Goal: Task Accomplishment & Management: Use online tool/utility

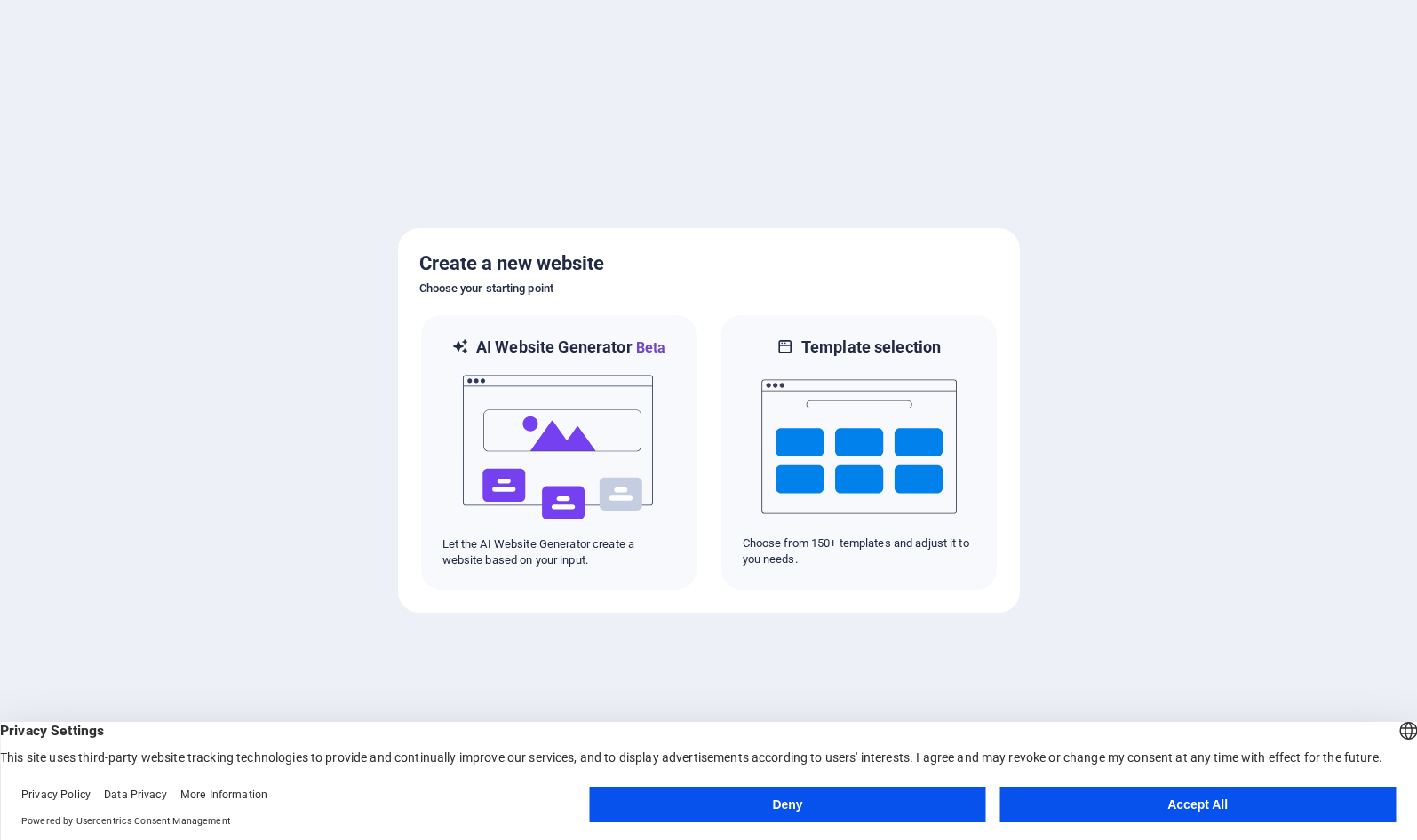
click at [1104, 810] on button "Accept All" at bounding box center [1197, 804] width 397 height 36
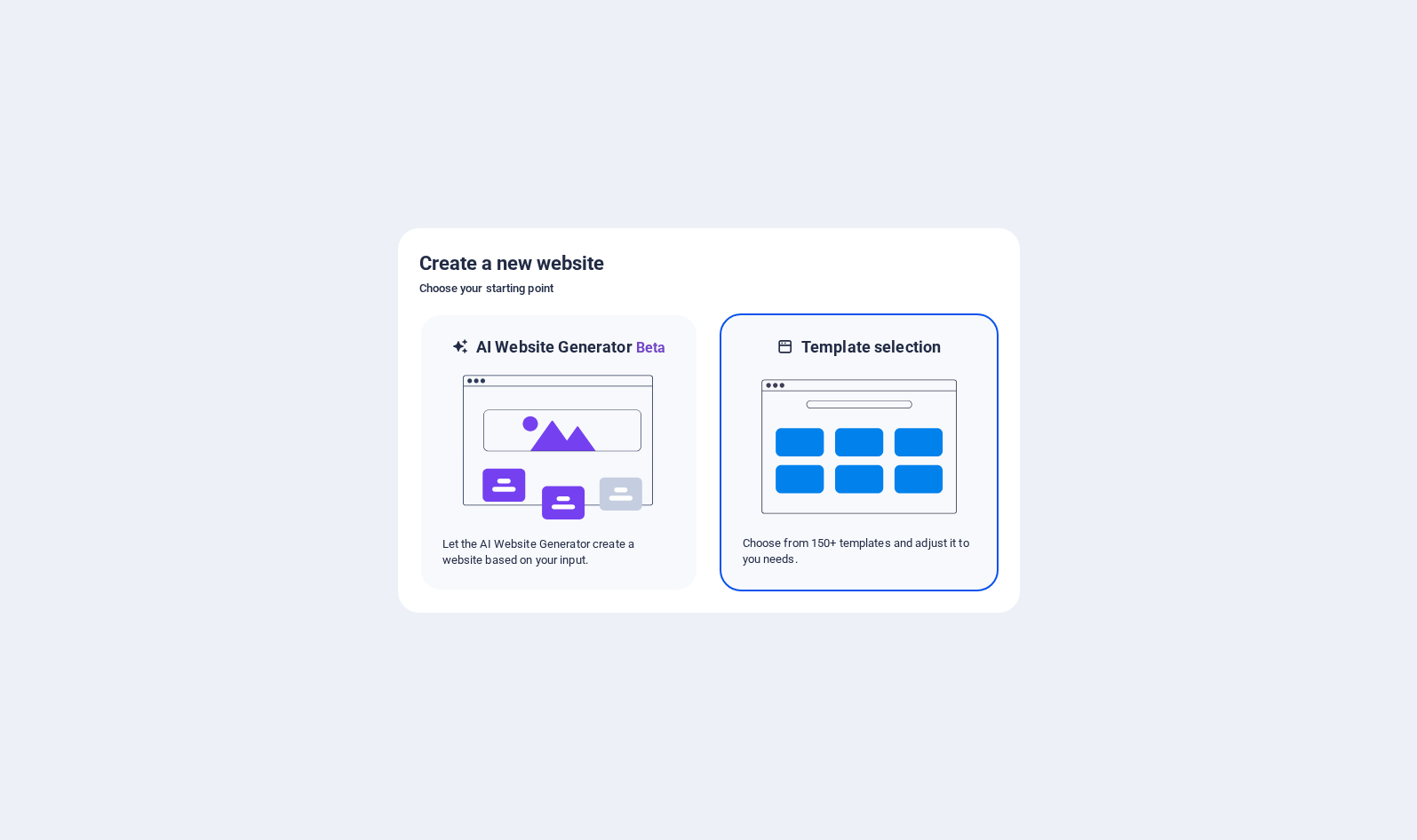
click at [819, 515] on img at bounding box center [858, 447] width 195 height 178
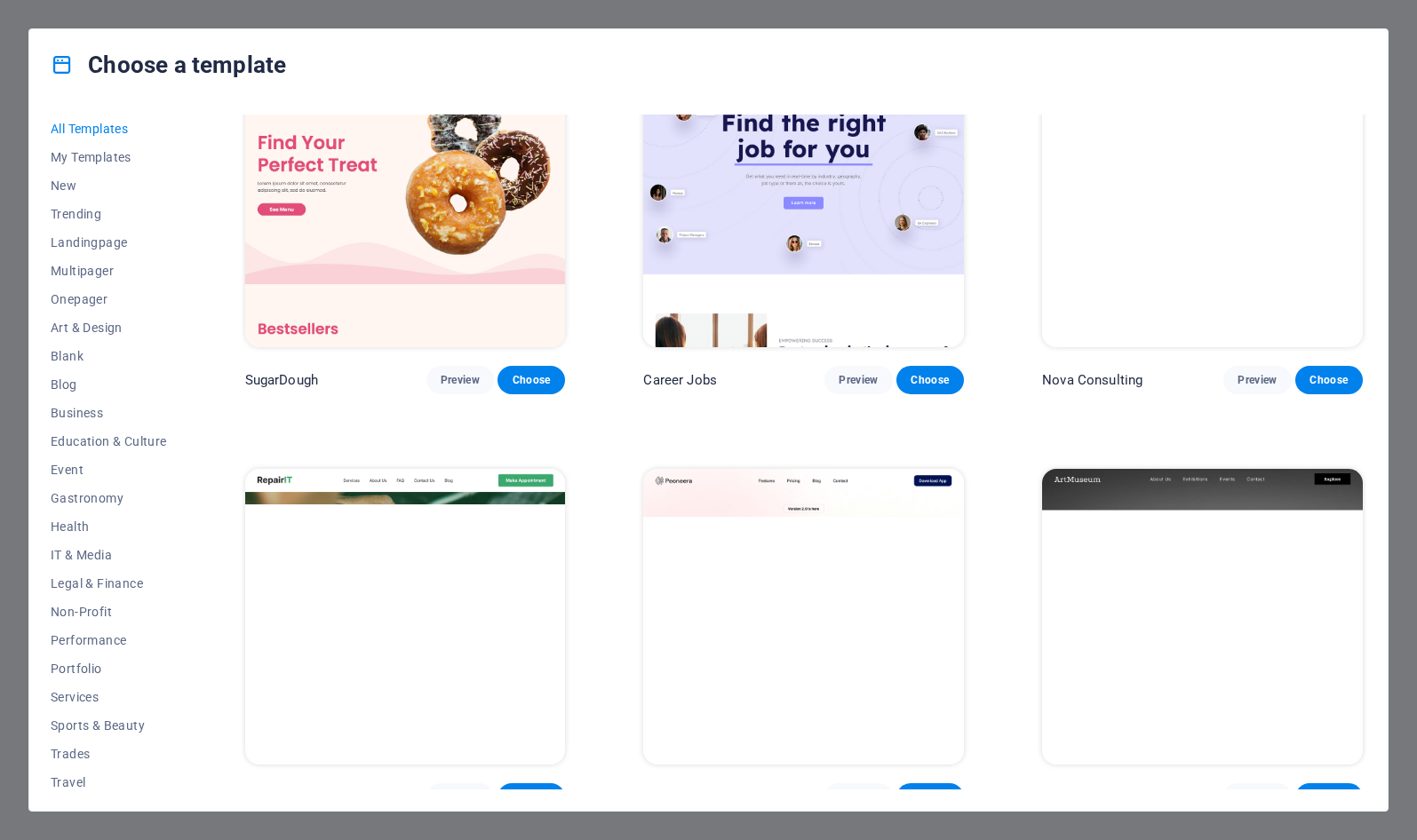
scroll to position [64, 0]
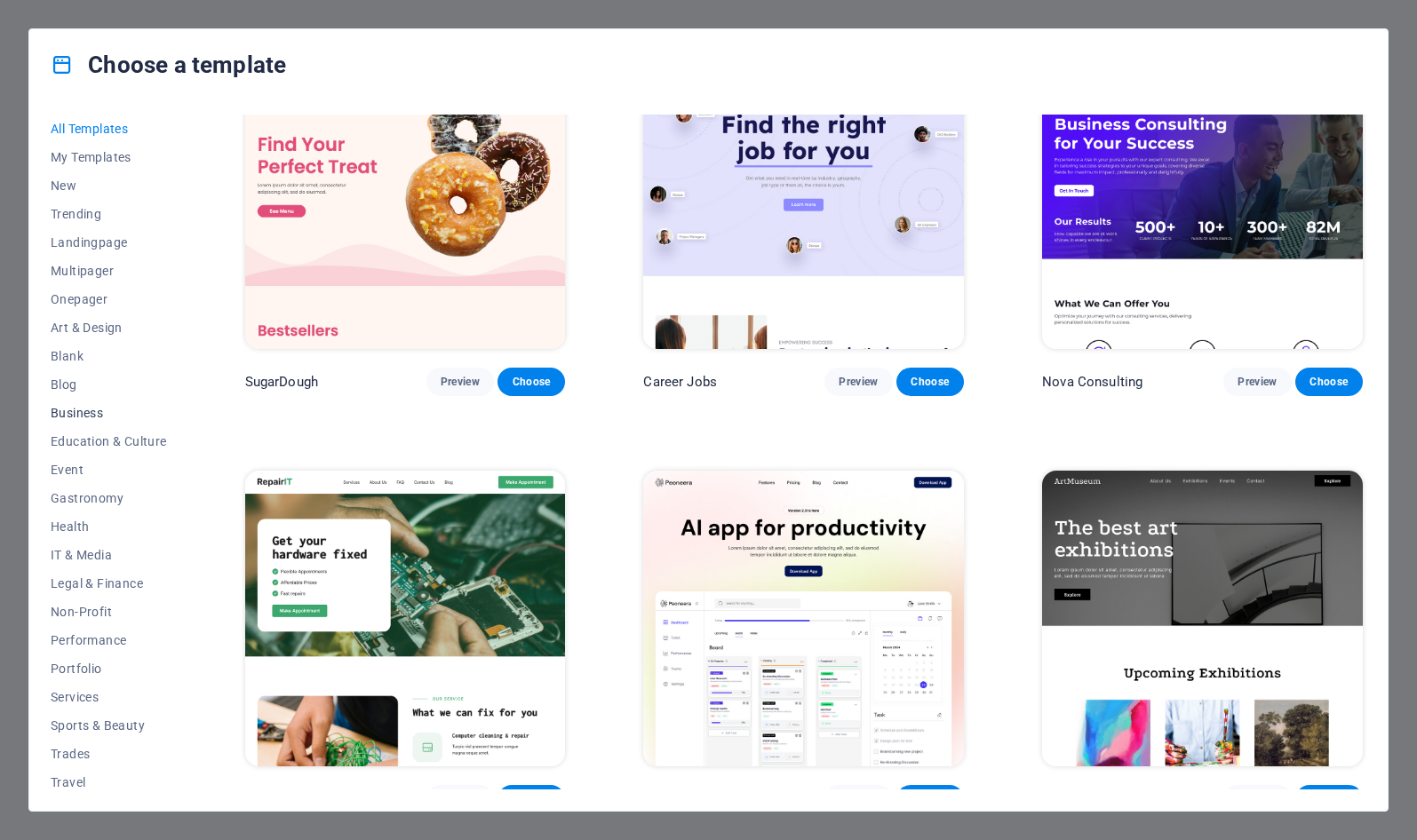
click at [74, 407] on span "Business" at bounding box center [108, 413] width 116 height 15
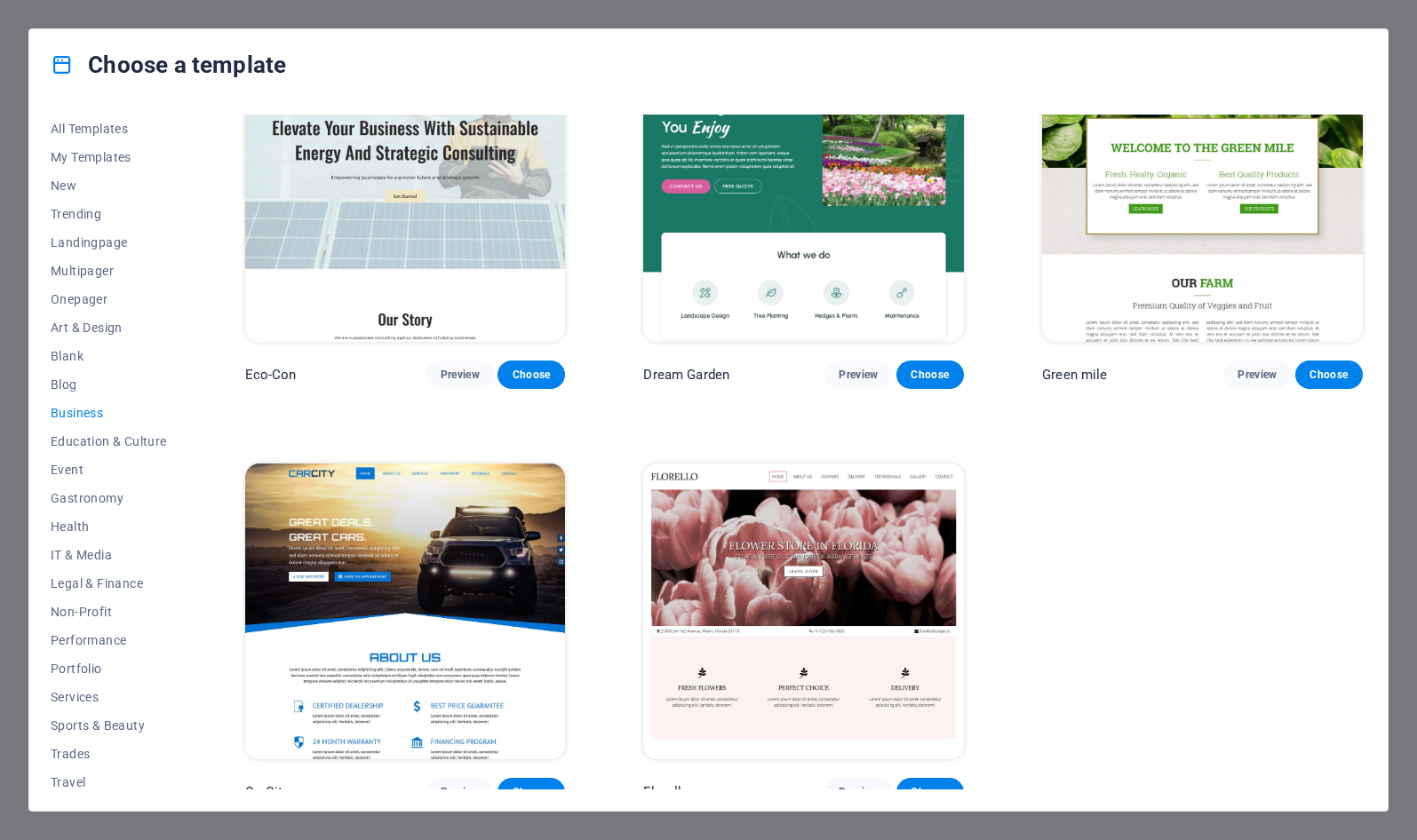
scroll to position [72, 0]
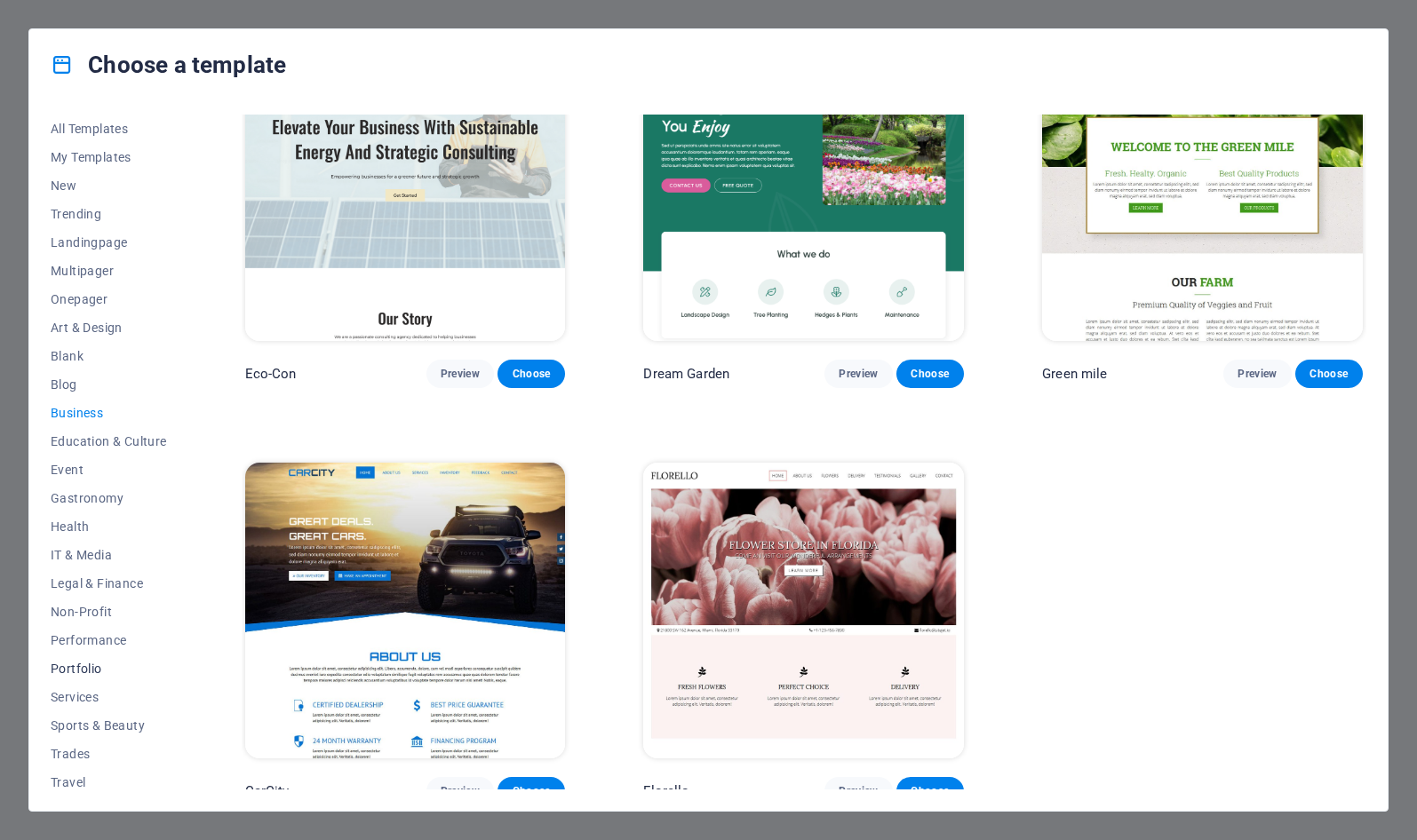
click at [77, 660] on button "Portfolio" at bounding box center [108, 669] width 116 height 28
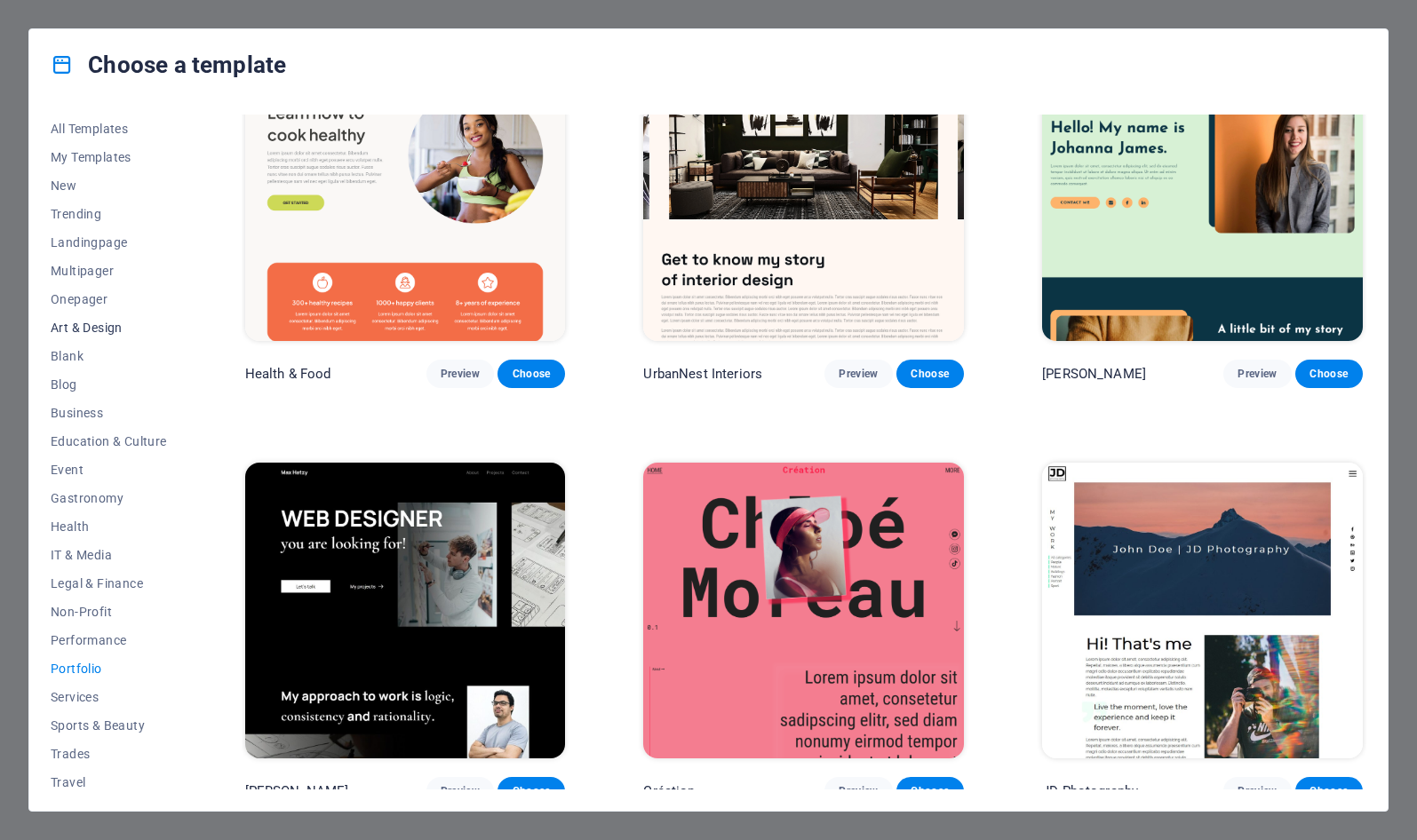
click at [94, 329] on span "Art & Design" at bounding box center [108, 328] width 116 height 15
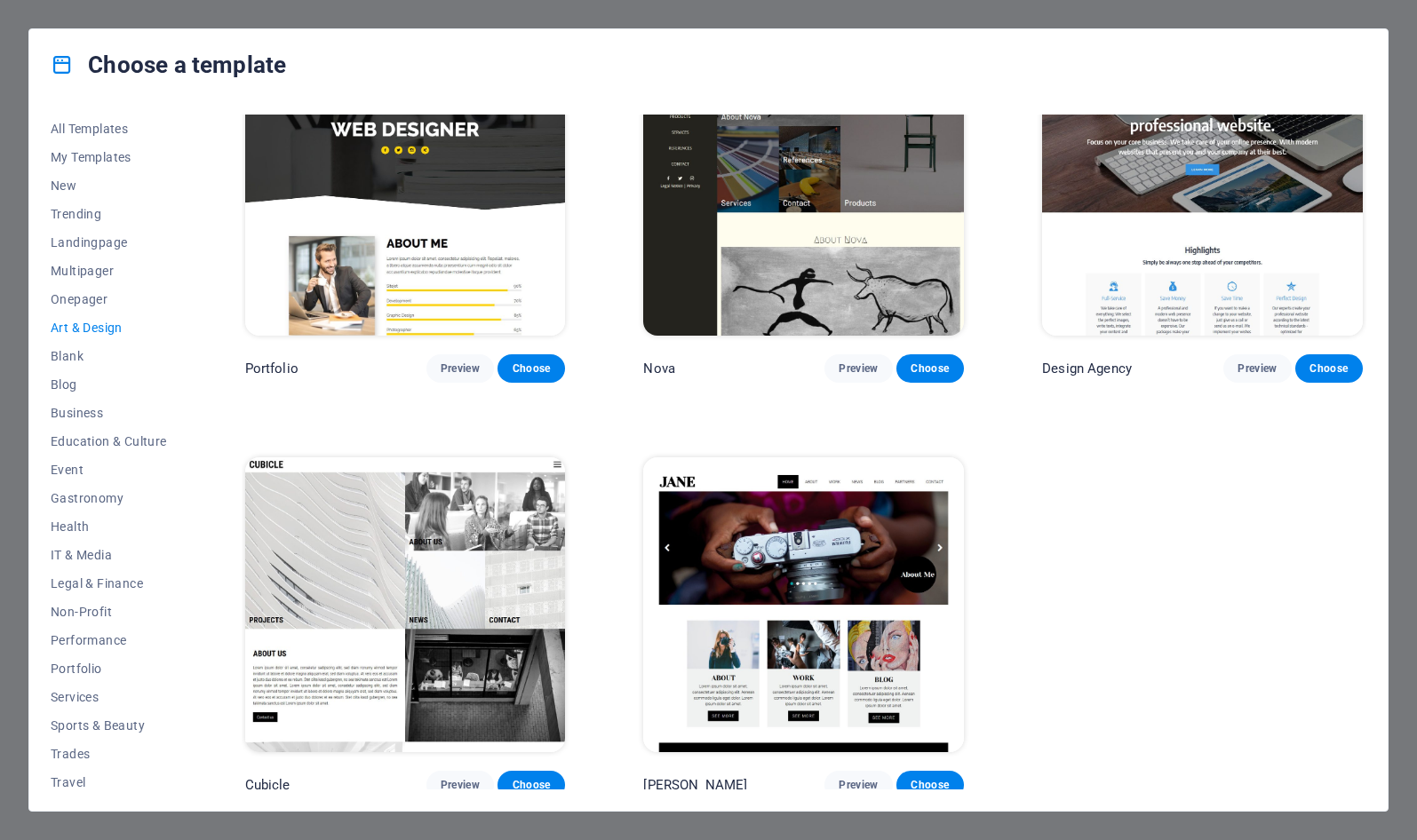
scroll to position [1328, 0]
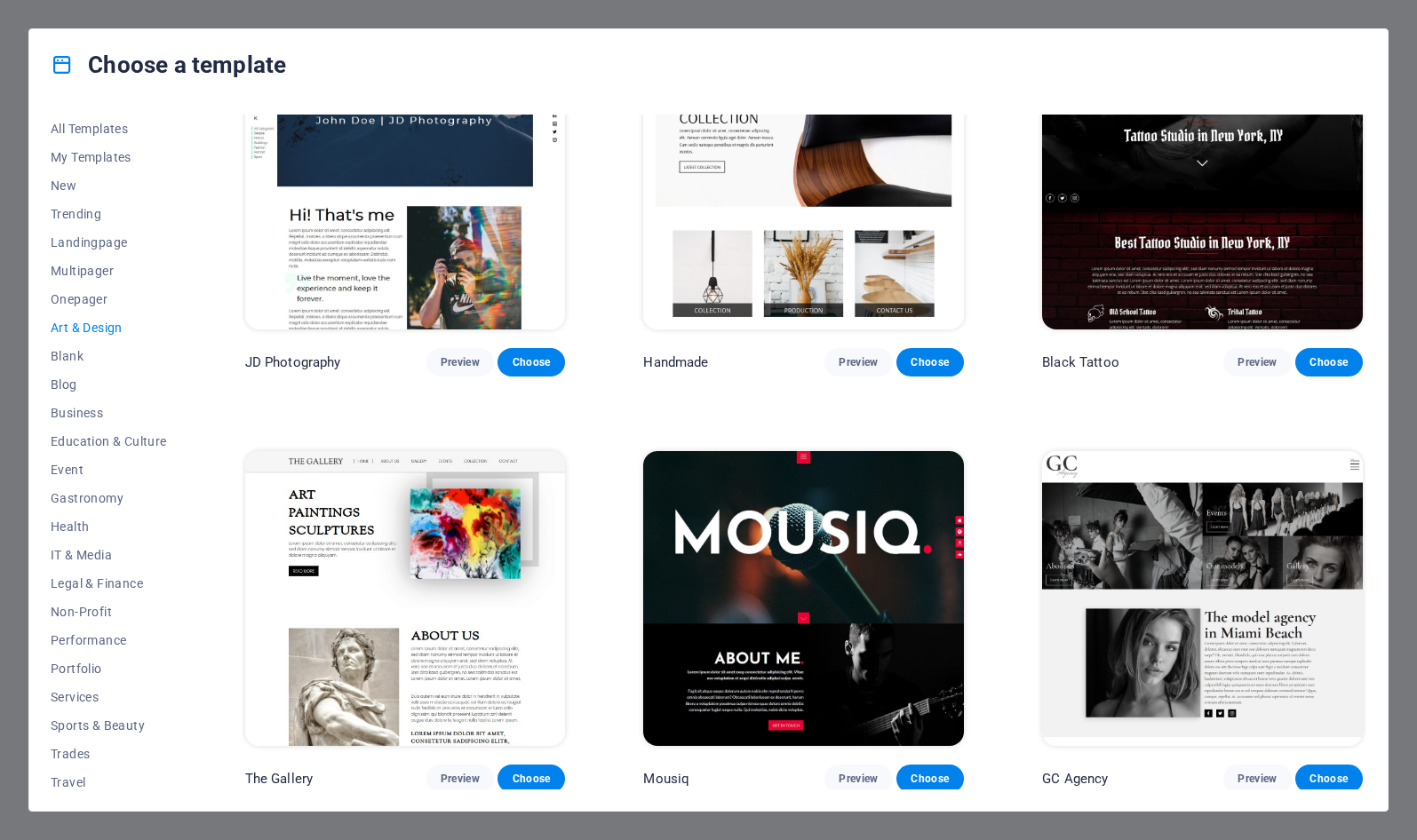
scroll to position [441, 0]
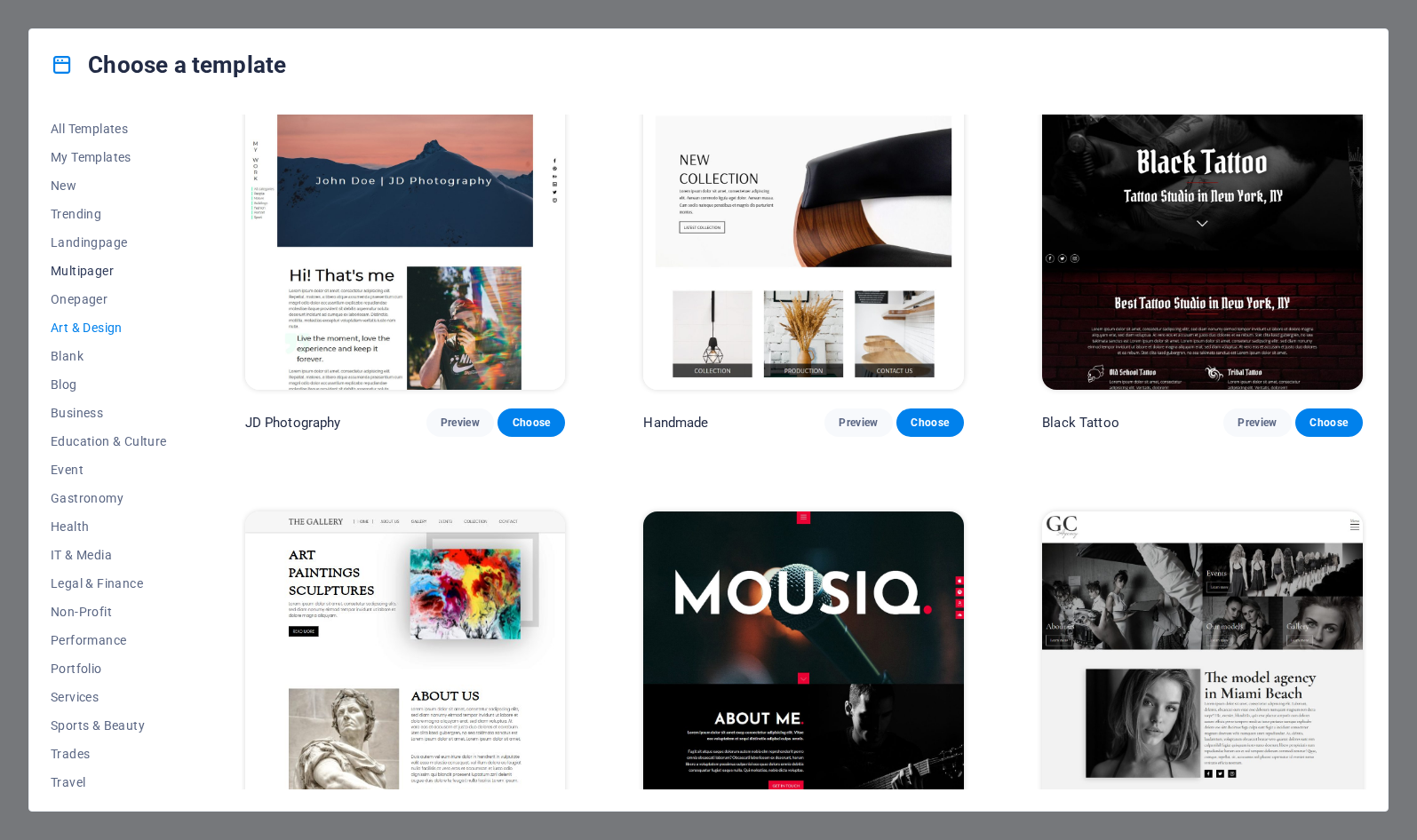
click at [101, 269] on span "Multipager" at bounding box center [108, 271] width 116 height 15
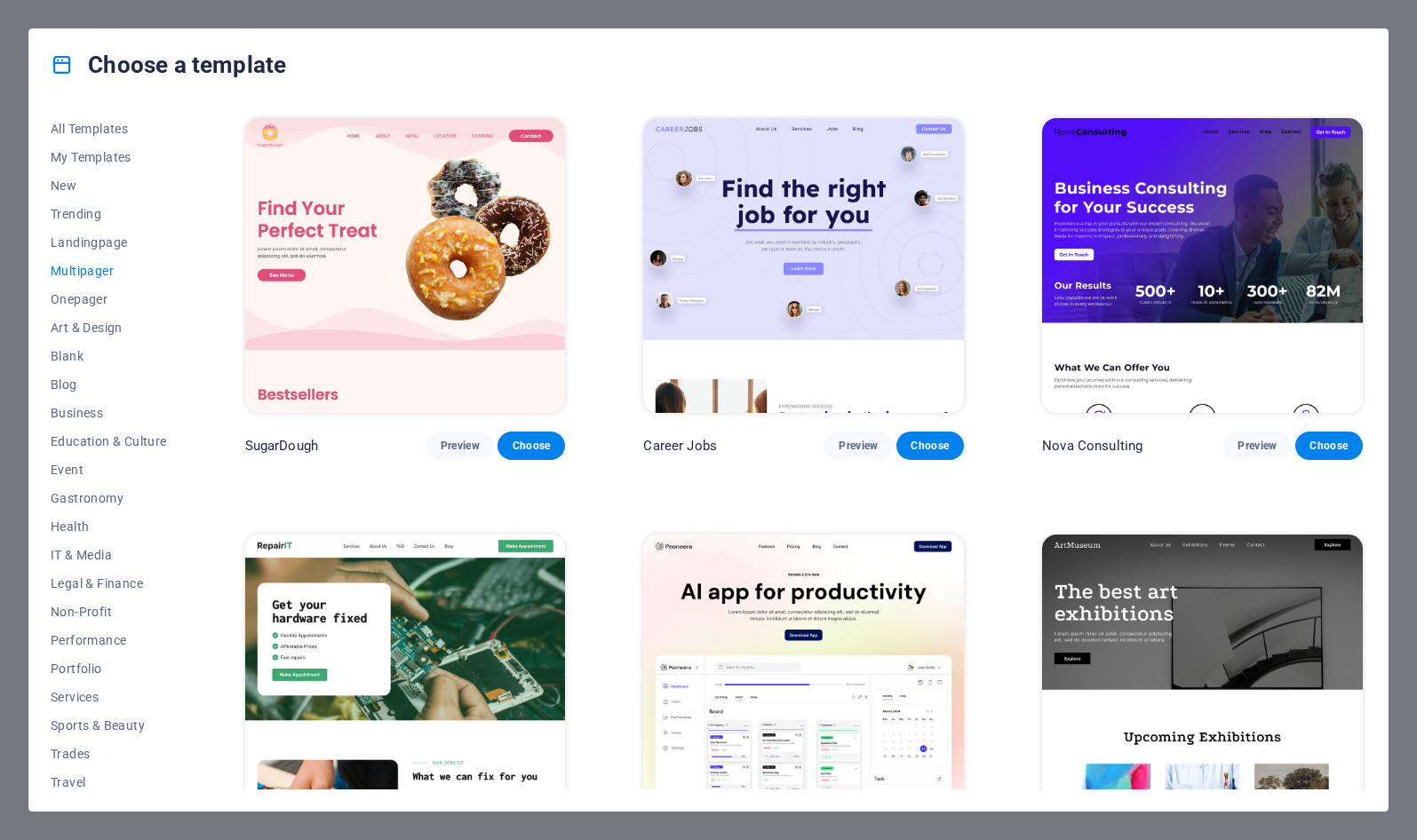
scroll to position [0, 0]
click at [79, 213] on span "Trending" at bounding box center [108, 214] width 116 height 15
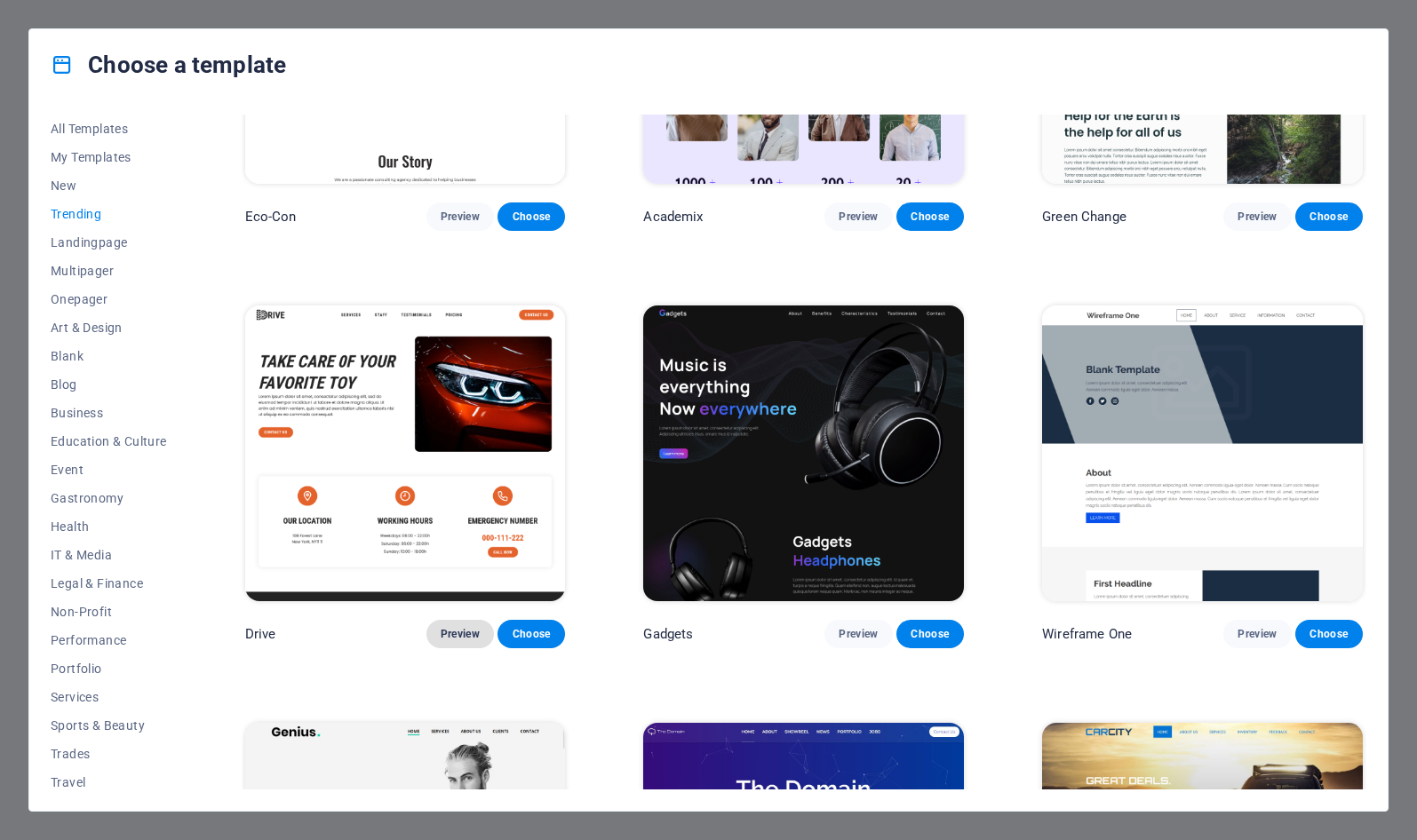
scroll to position [1057, 0]
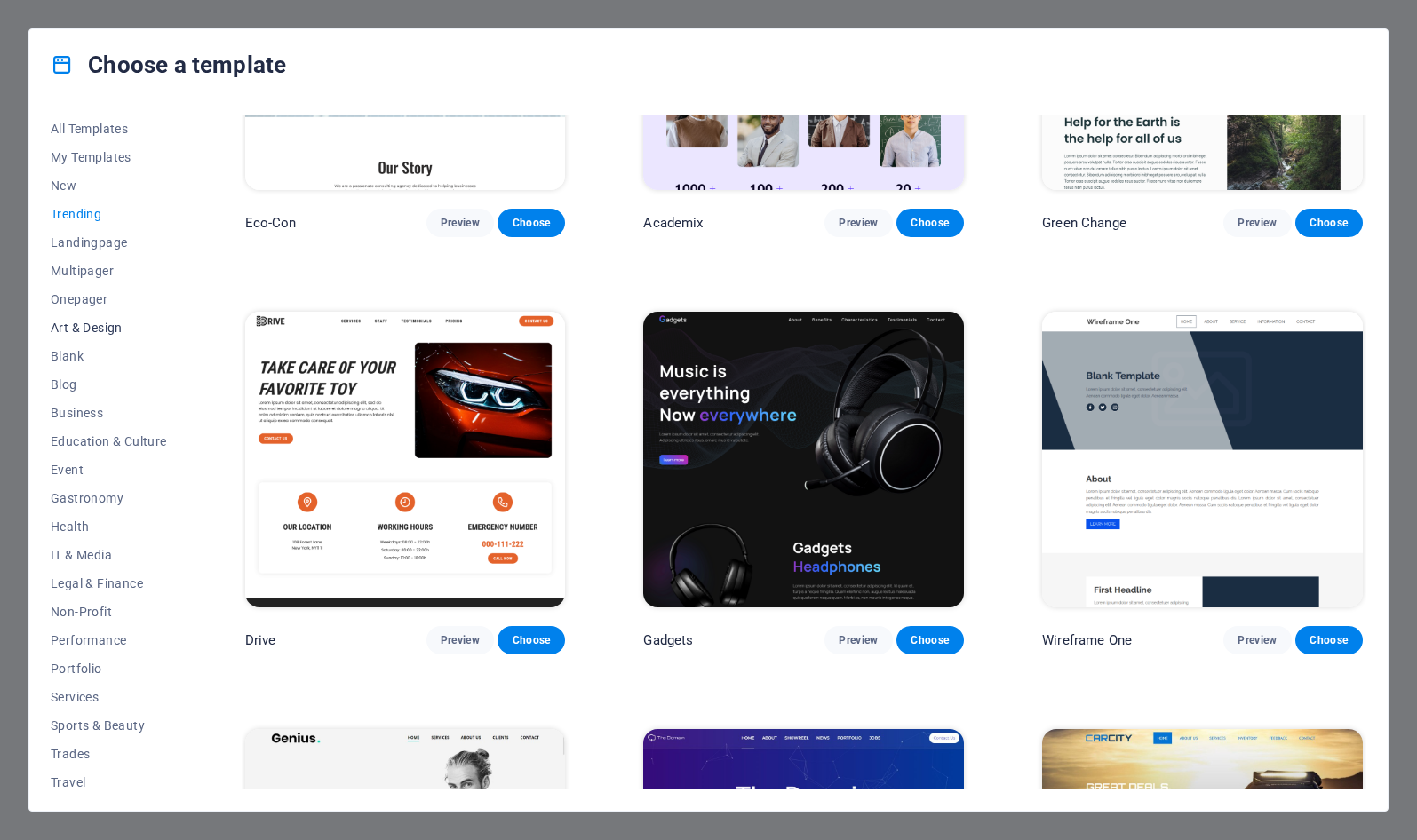
click at [111, 332] on span "Art & Design" at bounding box center [108, 328] width 116 height 15
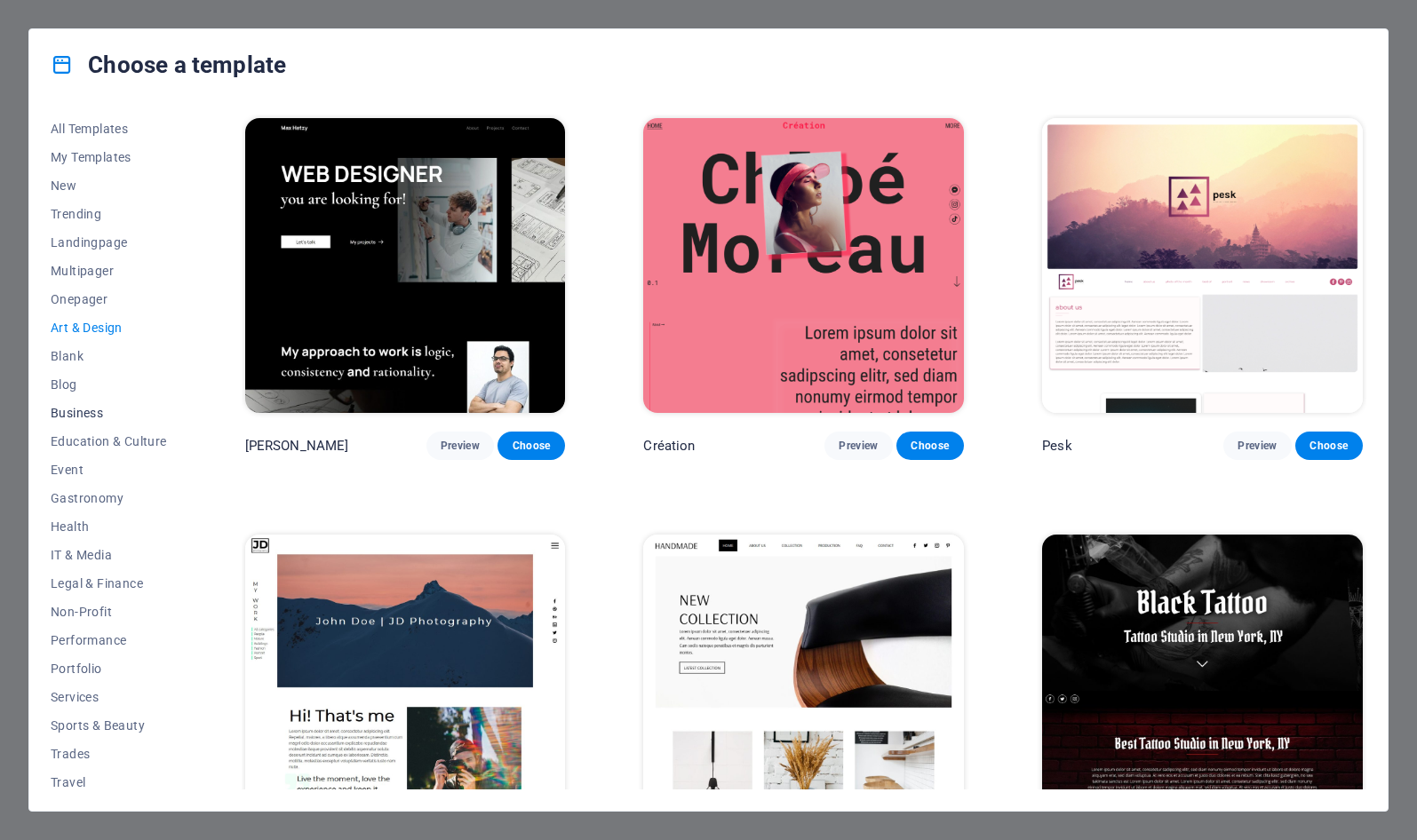
scroll to position [0, 0]
click at [92, 667] on span "Portfolio" at bounding box center [108, 669] width 116 height 15
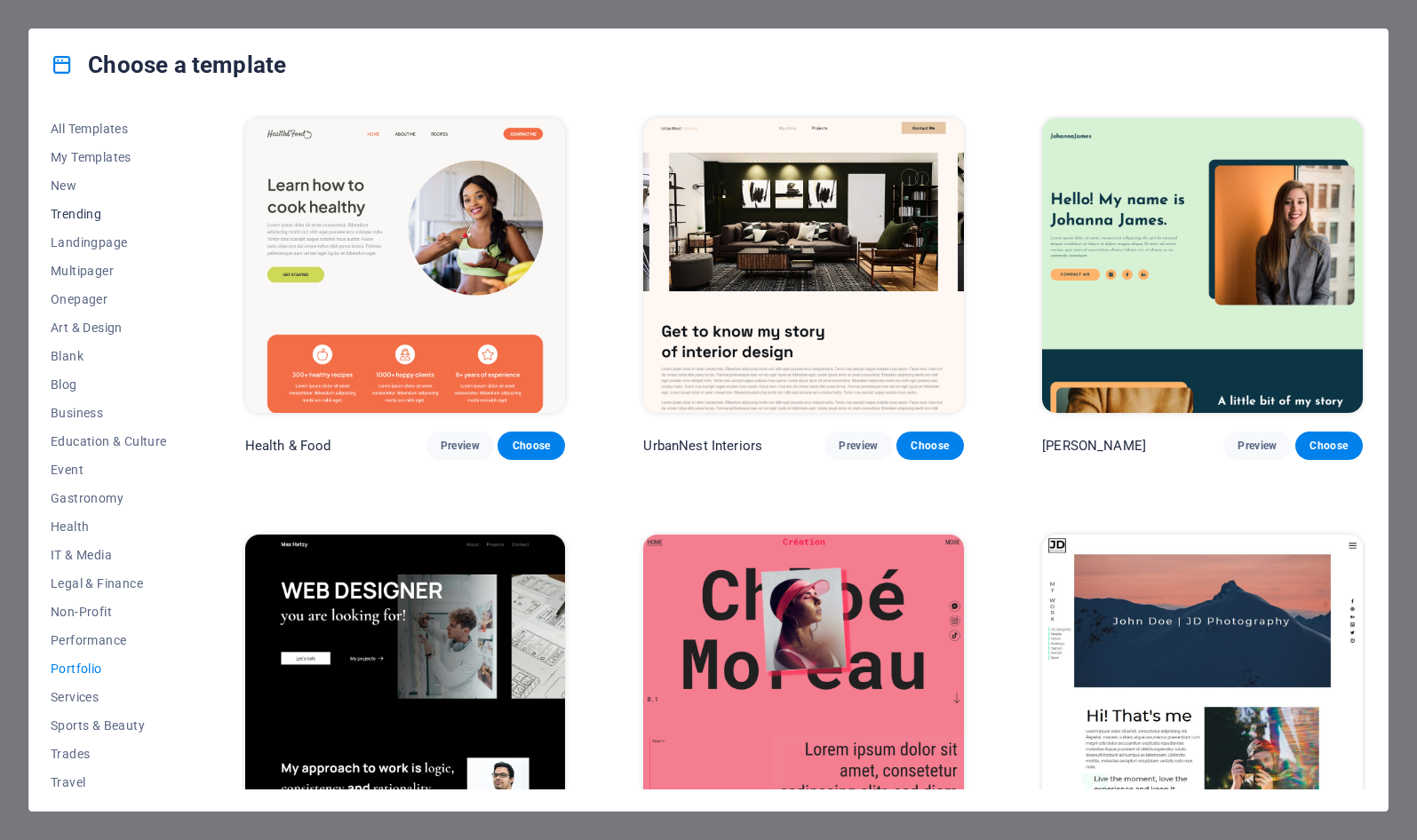
click at [79, 221] on span "Trending" at bounding box center [108, 214] width 116 height 15
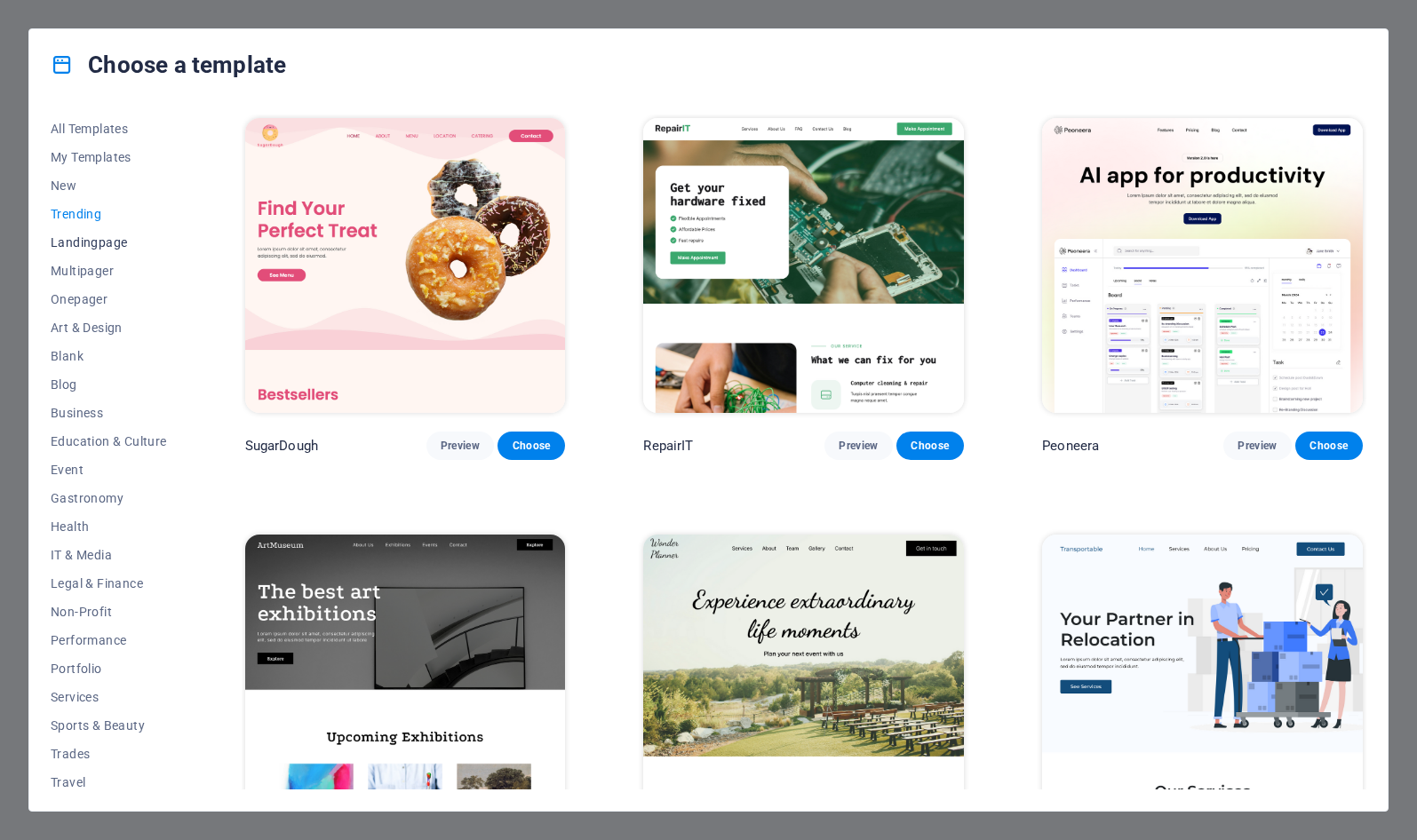
click at [79, 244] on span "Landingpage" at bounding box center [108, 243] width 116 height 15
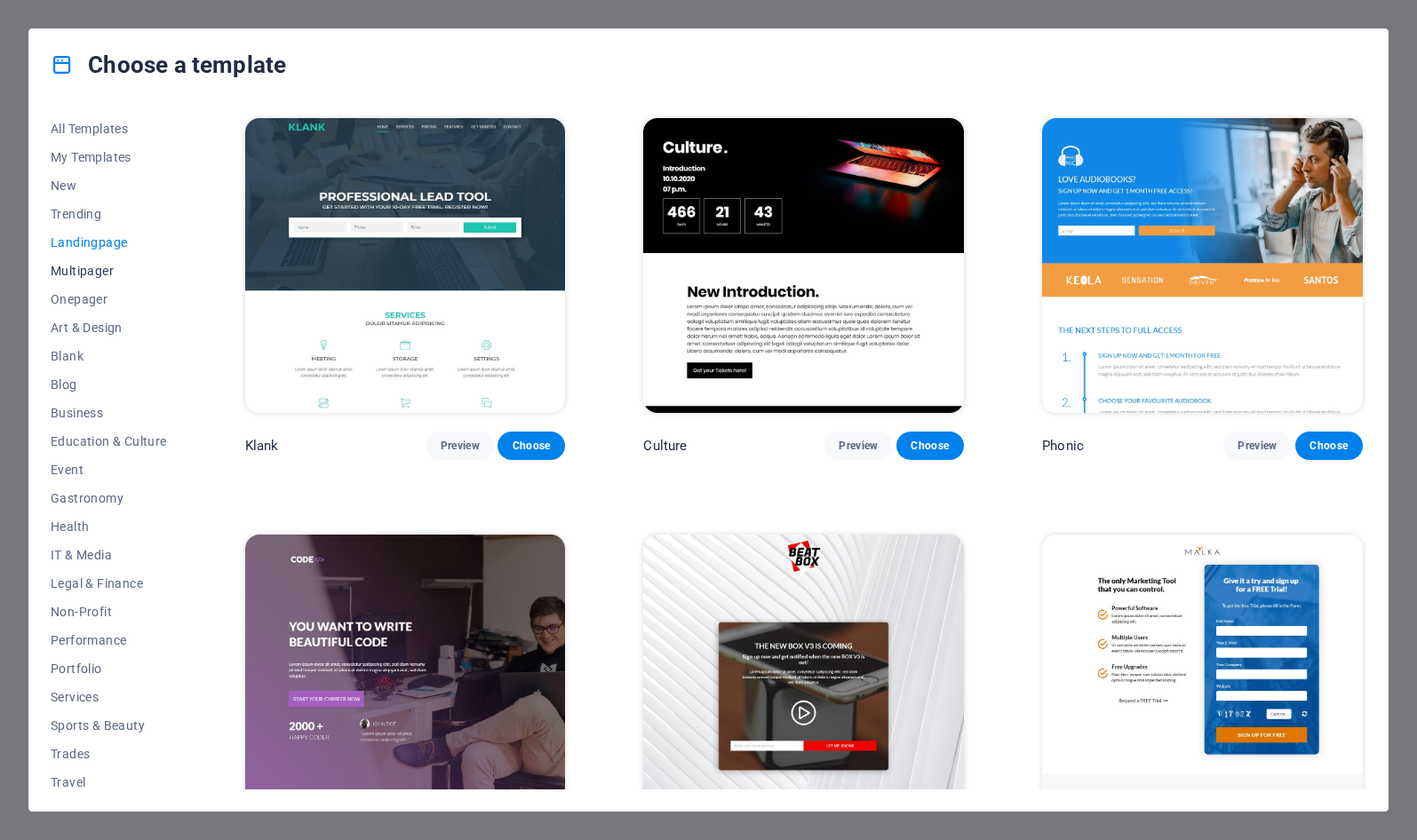
click at [76, 271] on span "Multipager" at bounding box center [108, 271] width 116 height 15
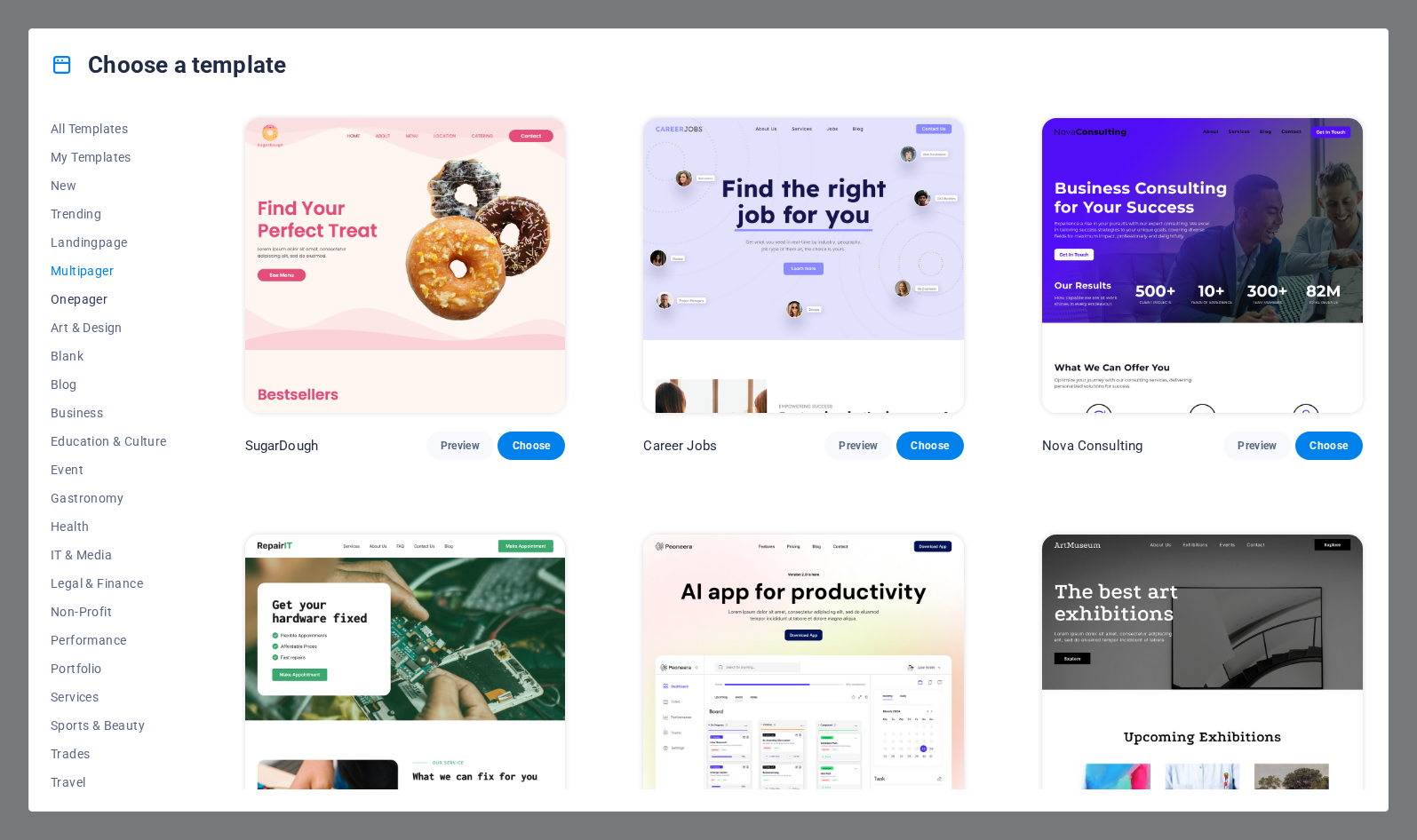
click at [73, 299] on span "Onepager" at bounding box center [108, 300] width 116 height 15
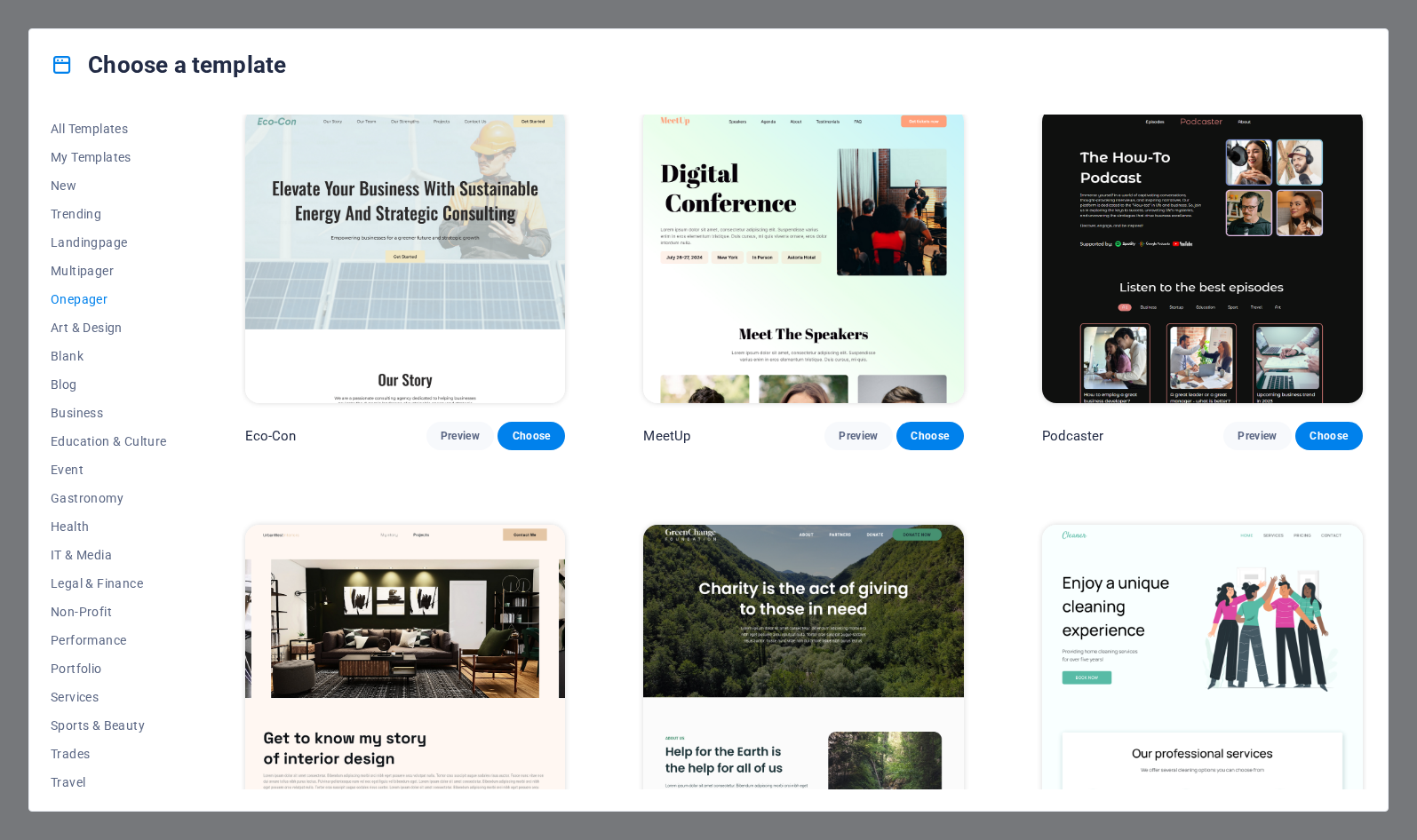
scroll to position [579, 0]
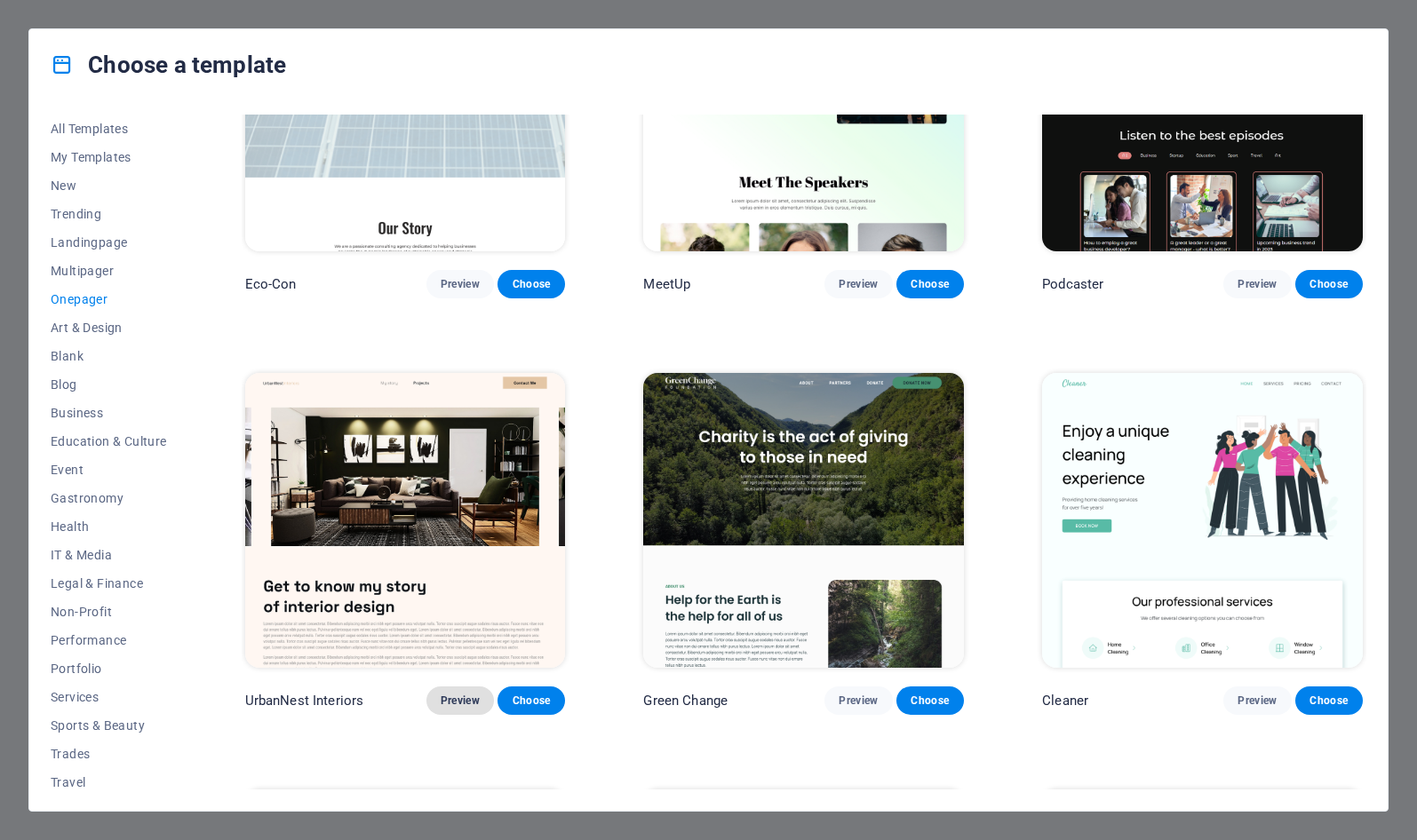
click at [467, 693] on span "Preview" at bounding box center [460, 701] width 39 height 15
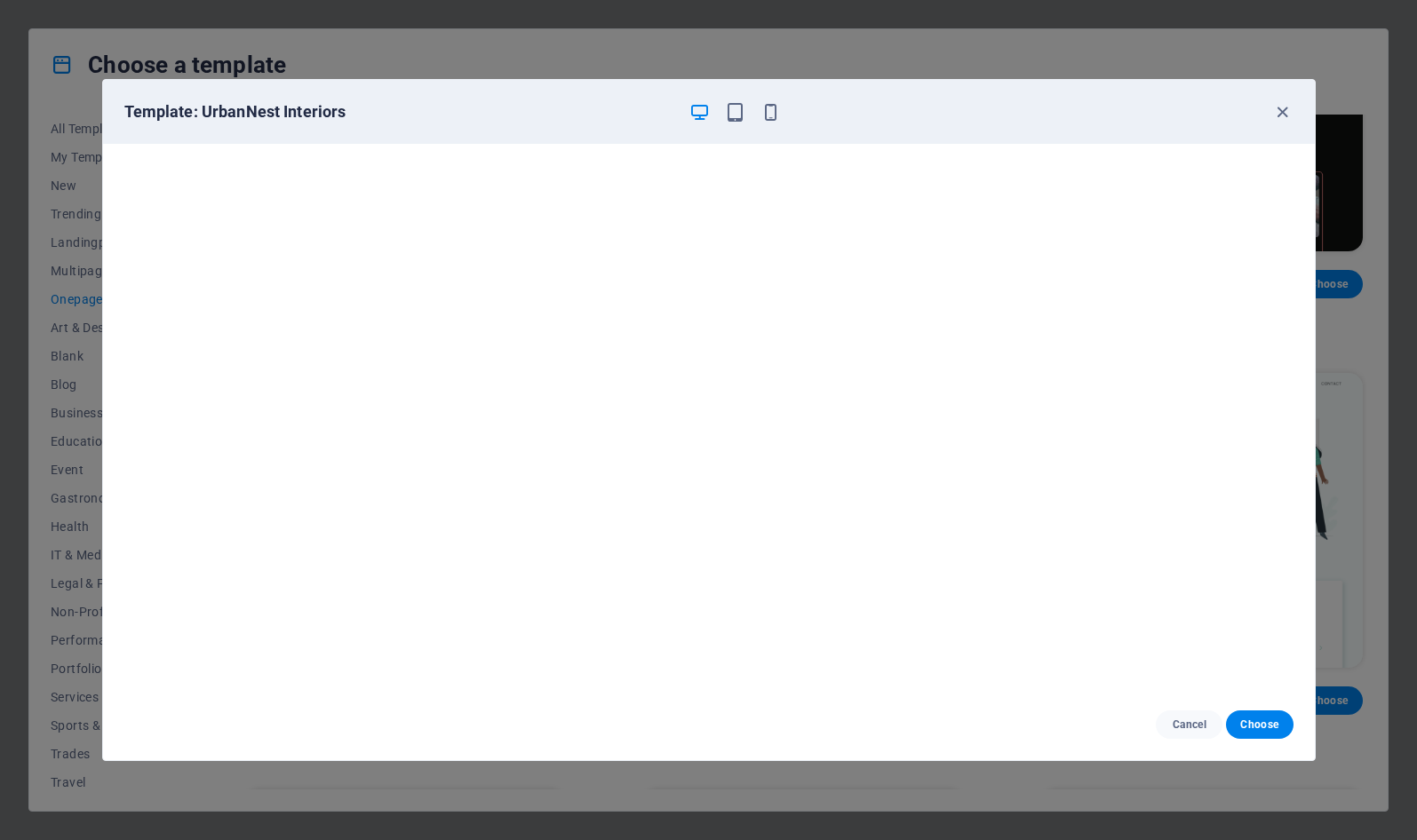
scroll to position [5, 0]
click at [1265, 721] on span "Choose" at bounding box center [1259, 725] width 38 height 15
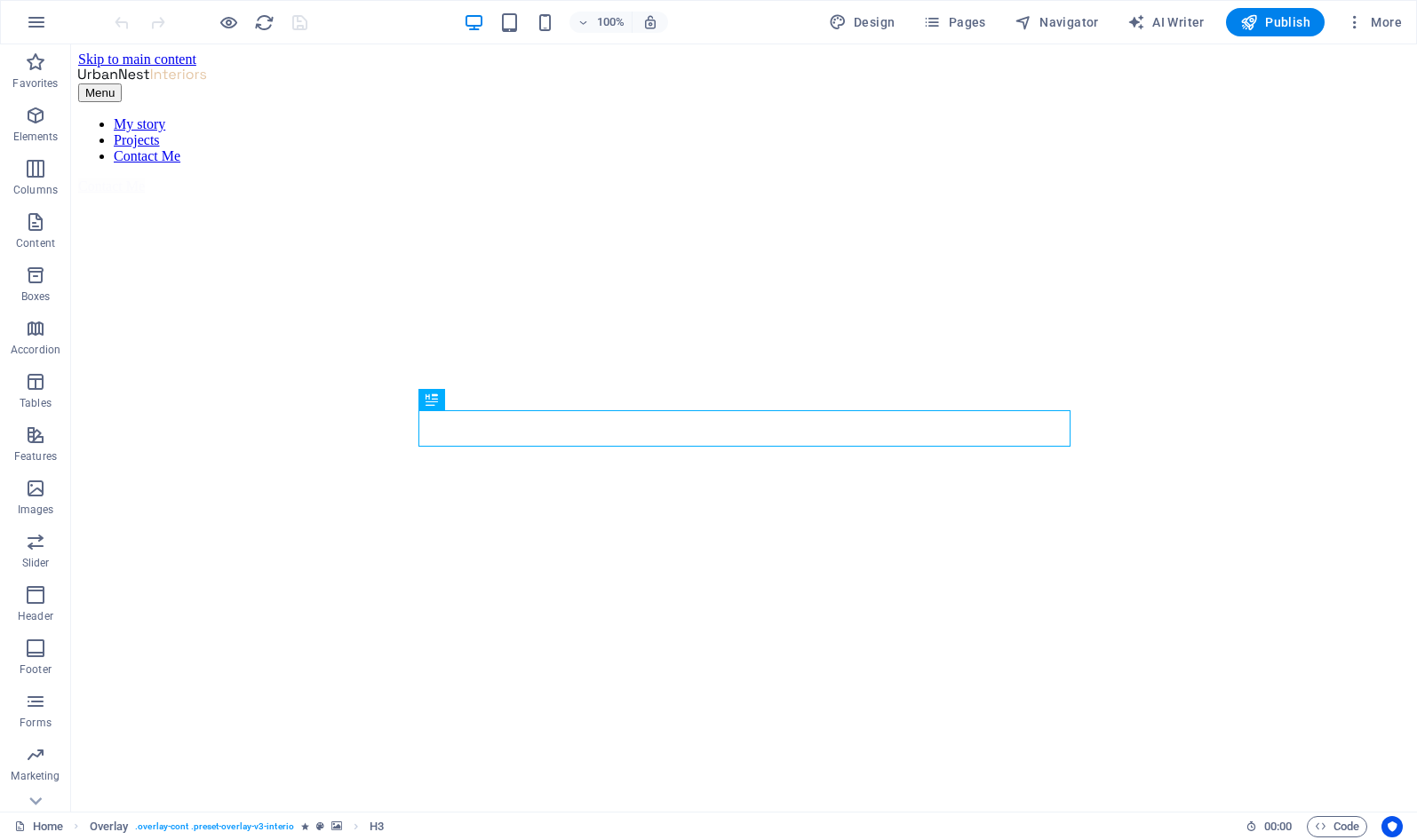
scroll to position [508, 0]
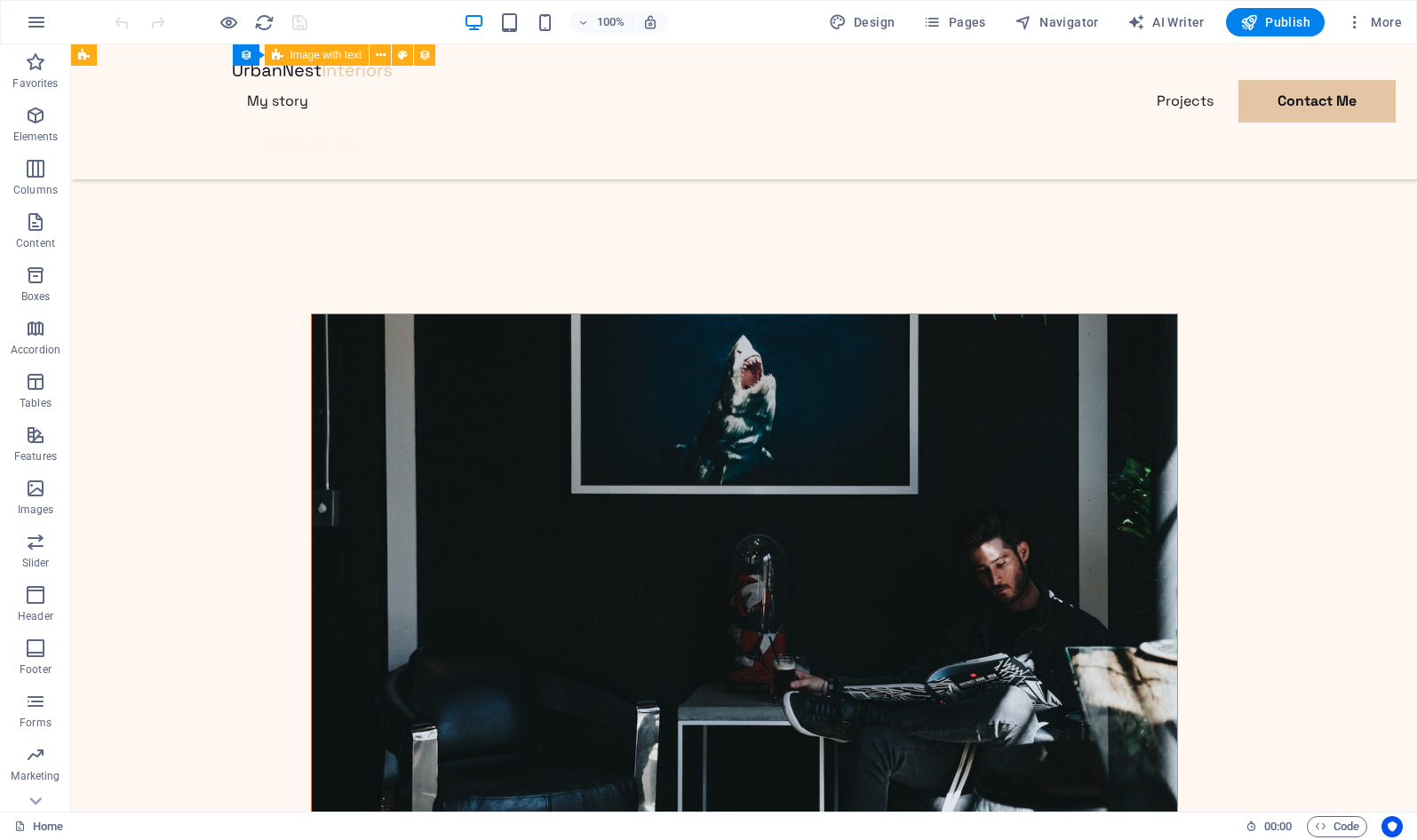
scroll to position [4775, 0]
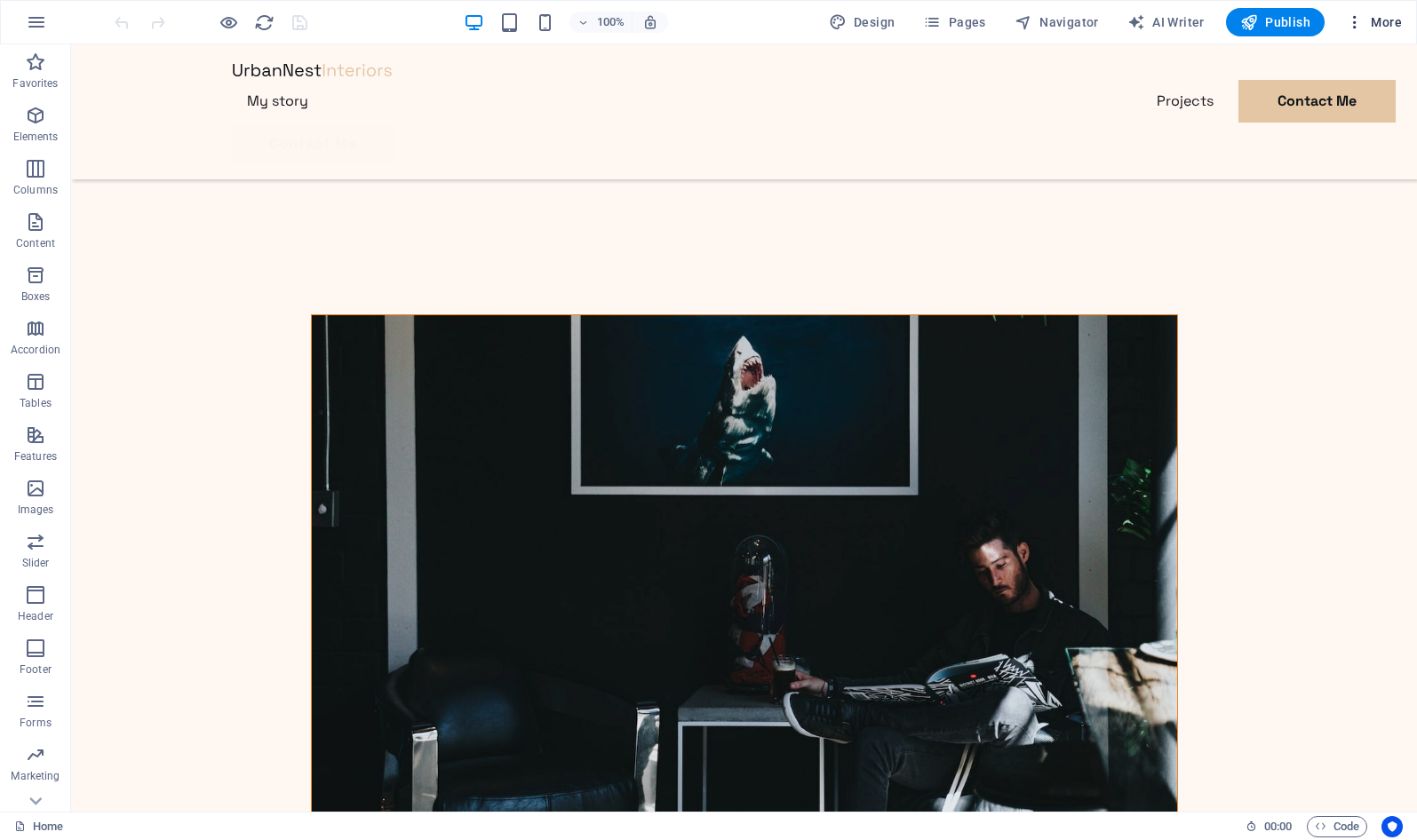
click at [1357, 26] on icon "button" at bounding box center [1354, 22] width 17 height 17
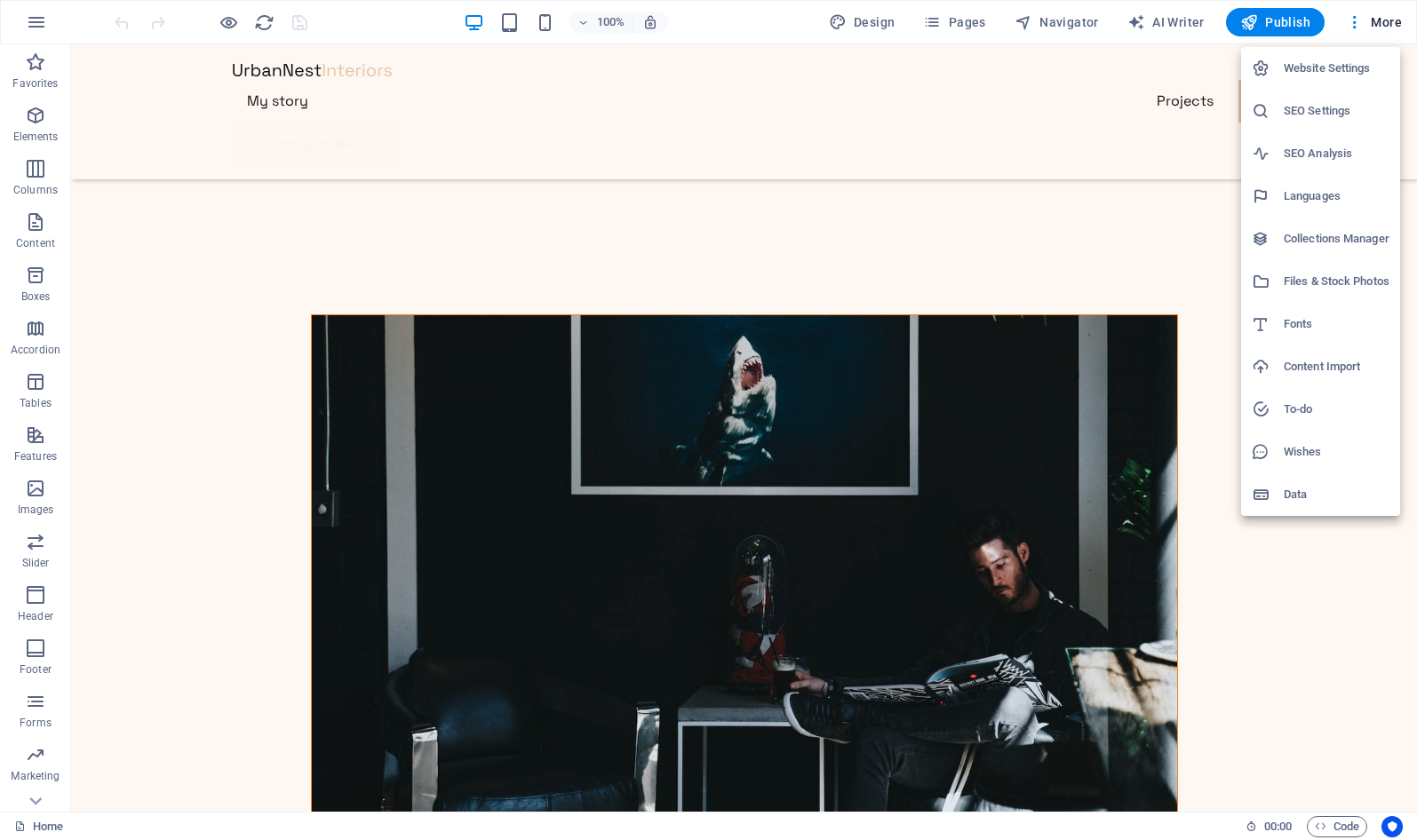
click at [899, 450] on div at bounding box center [708, 420] width 1417 height 840
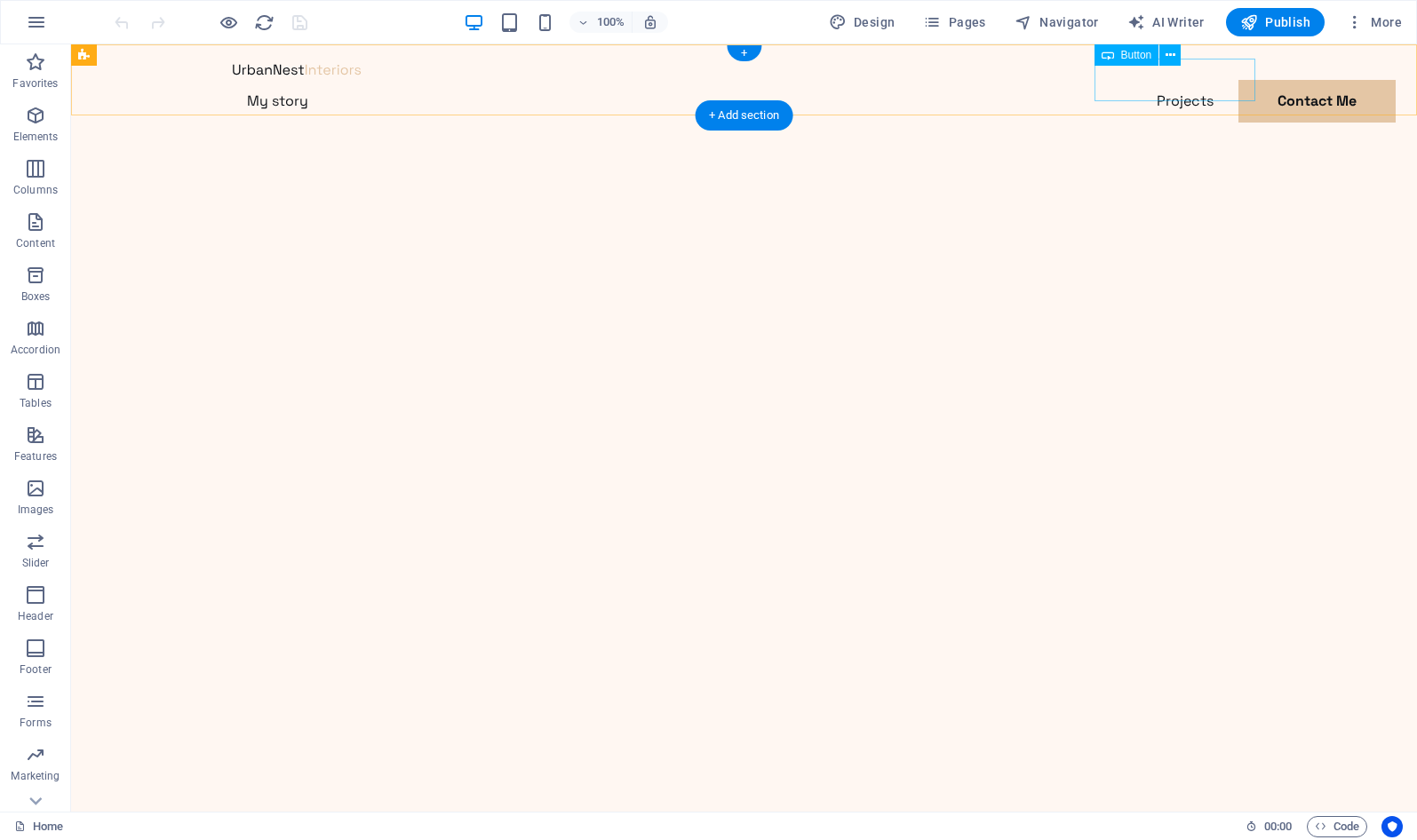
scroll to position [0, 0]
click at [1354, 23] on icon "button" at bounding box center [1354, 22] width 17 height 17
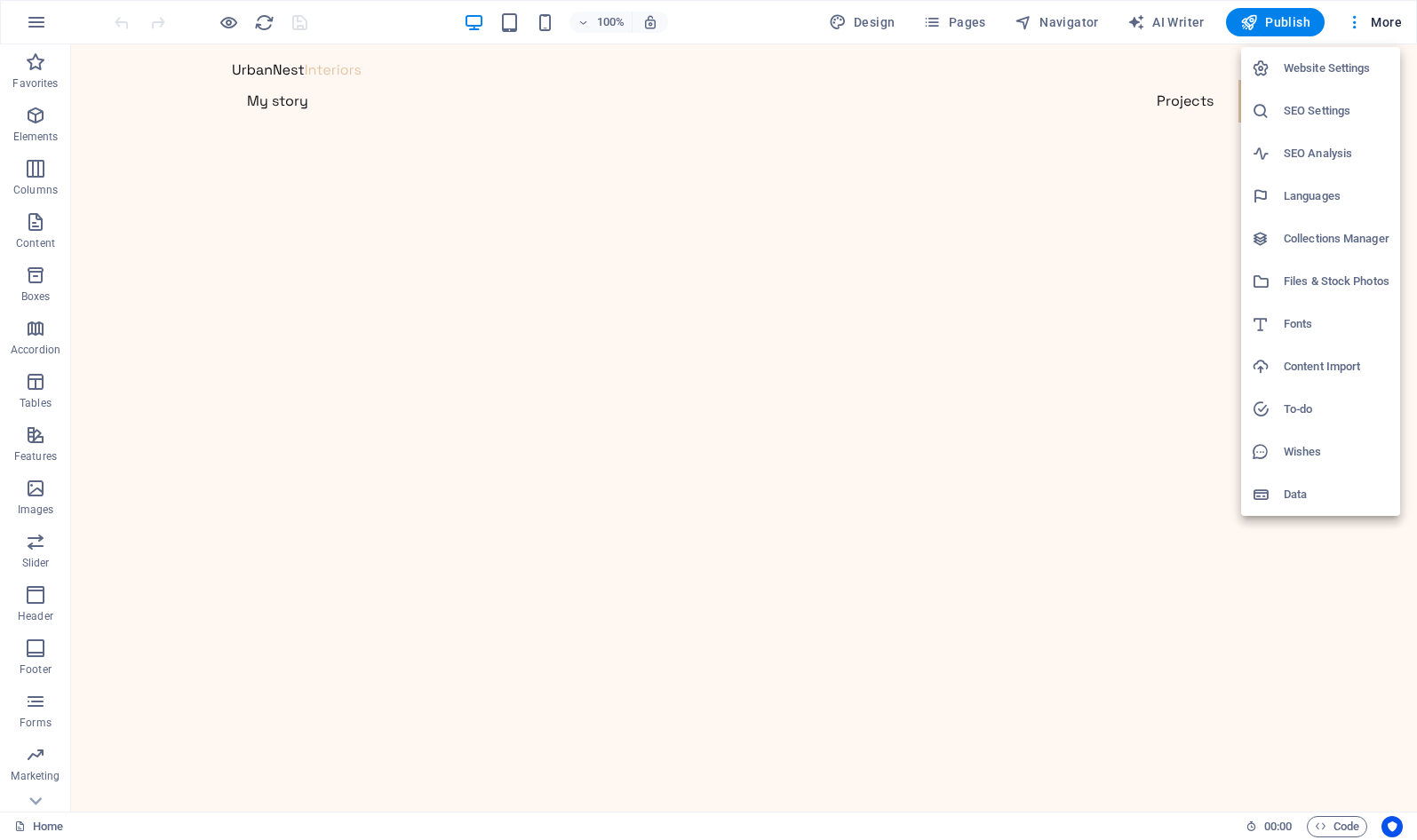
click at [654, 99] on div at bounding box center [708, 420] width 1417 height 840
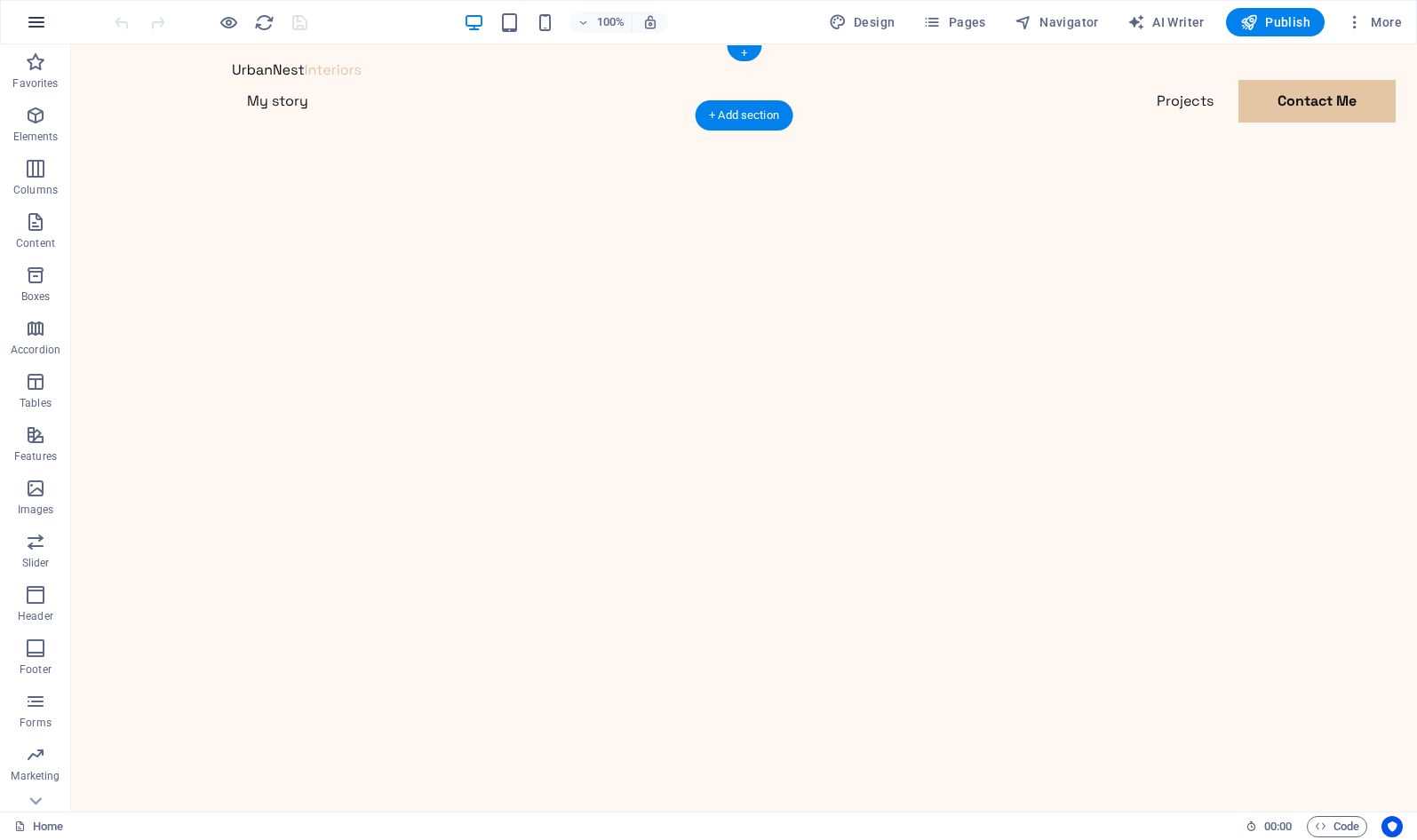
click at [33, 18] on icon "button" at bounding box center [36, 22] width 21 height 21
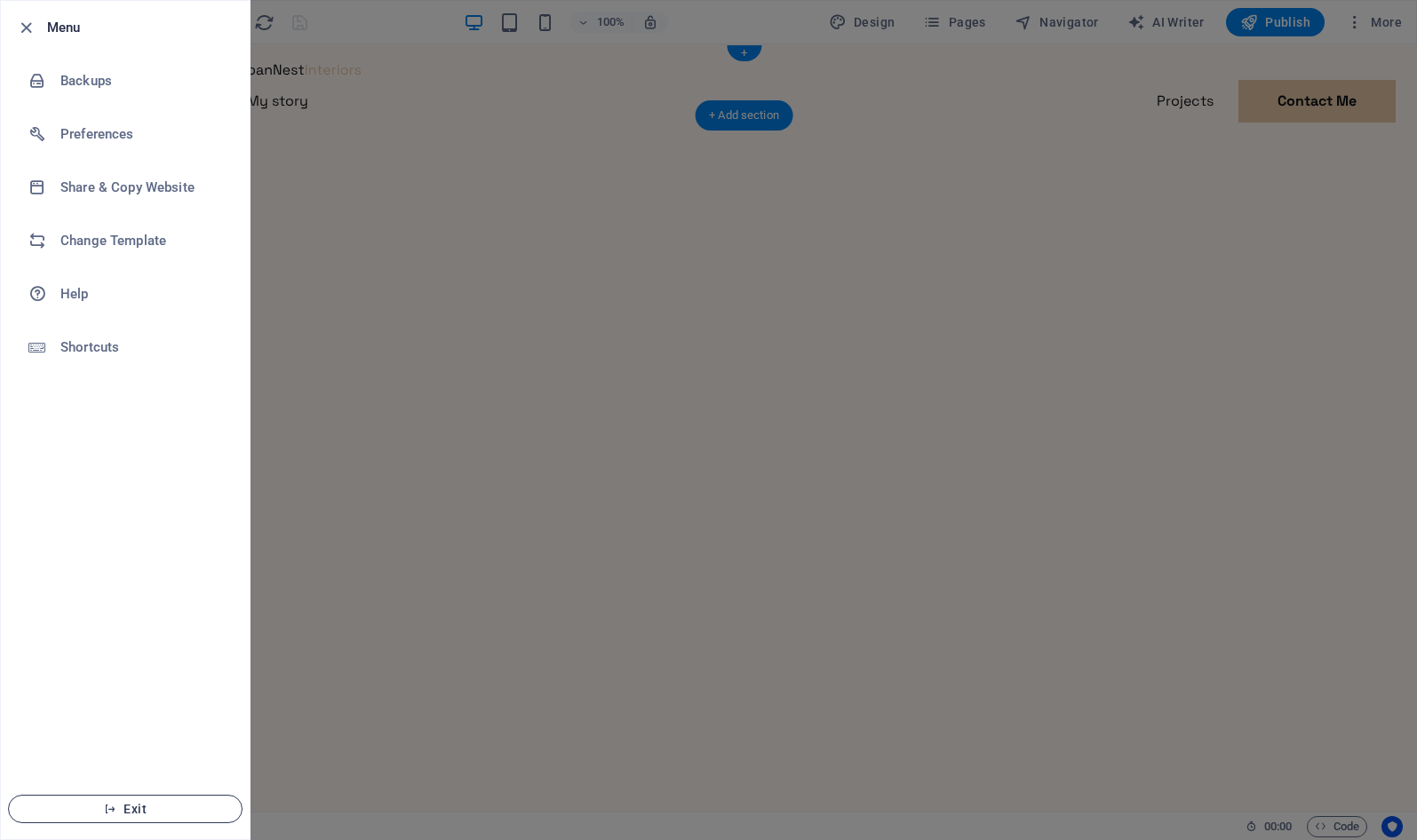
click at [68, 797] on button "Exit" at bounding box center [125, 809] width 234 height 28
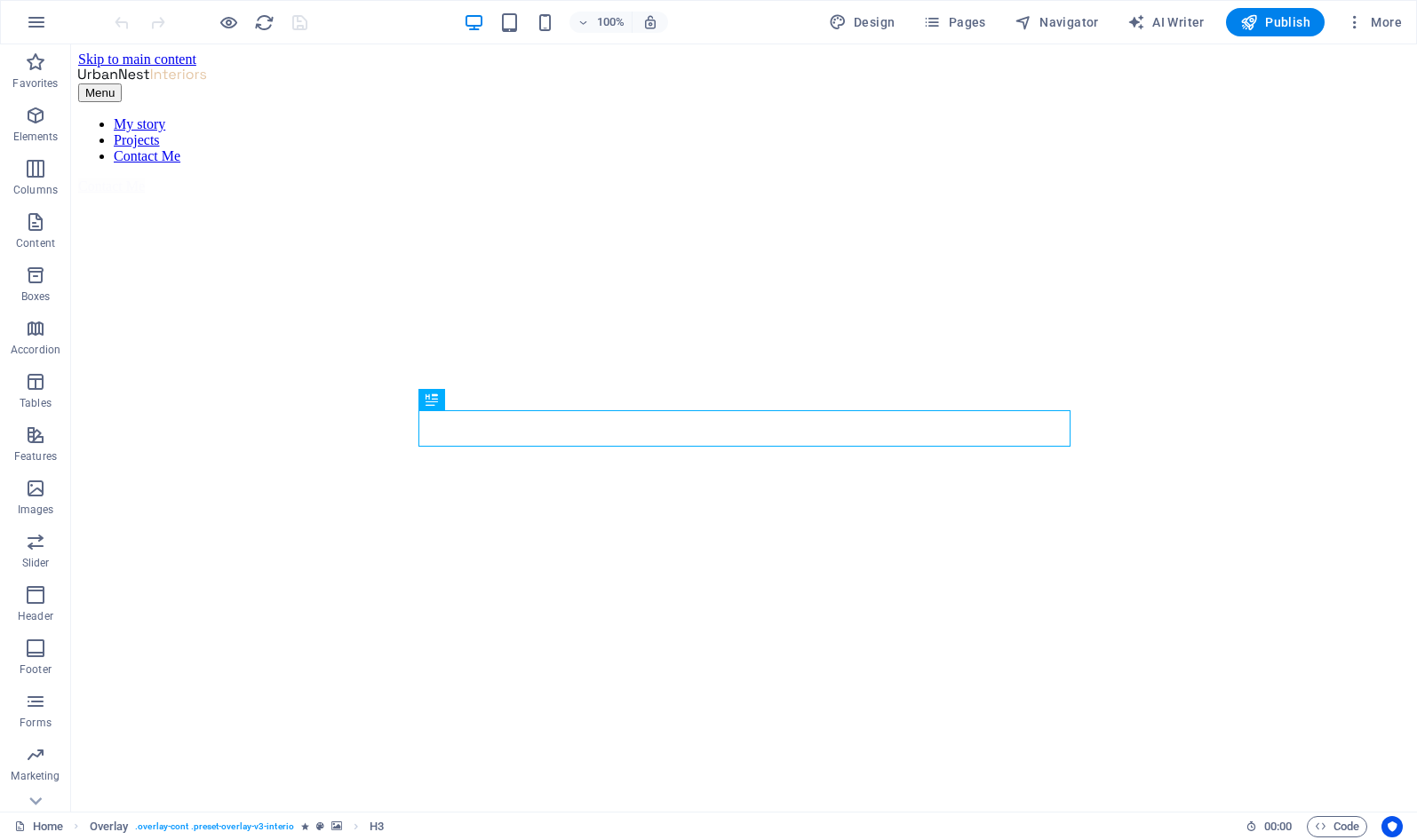
scroll to position [508, 0]
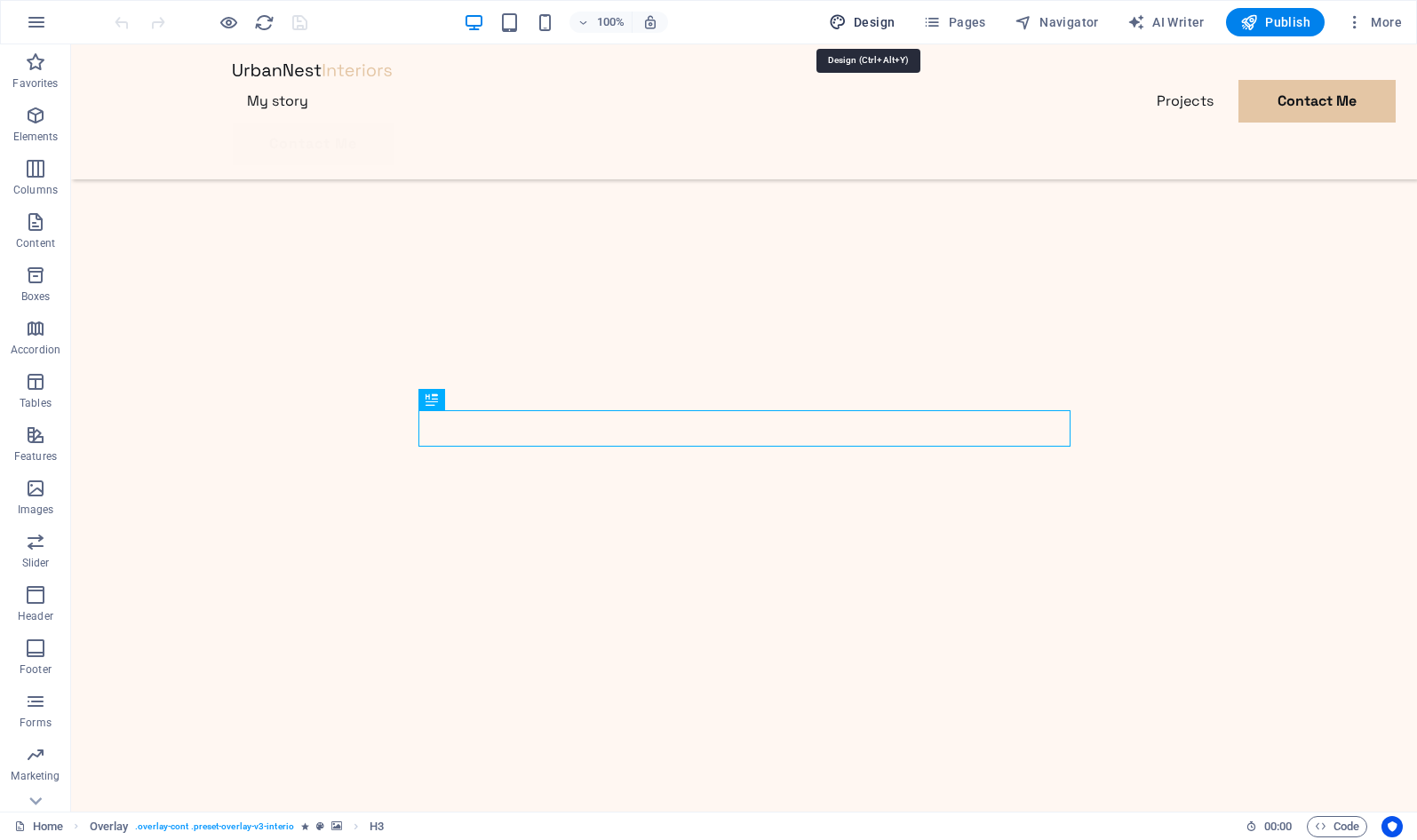
click at [882, 26] on span "Design" at bounding box center [862, 22] width 67 height 17
select select "px"
select select "400"
select select "px"
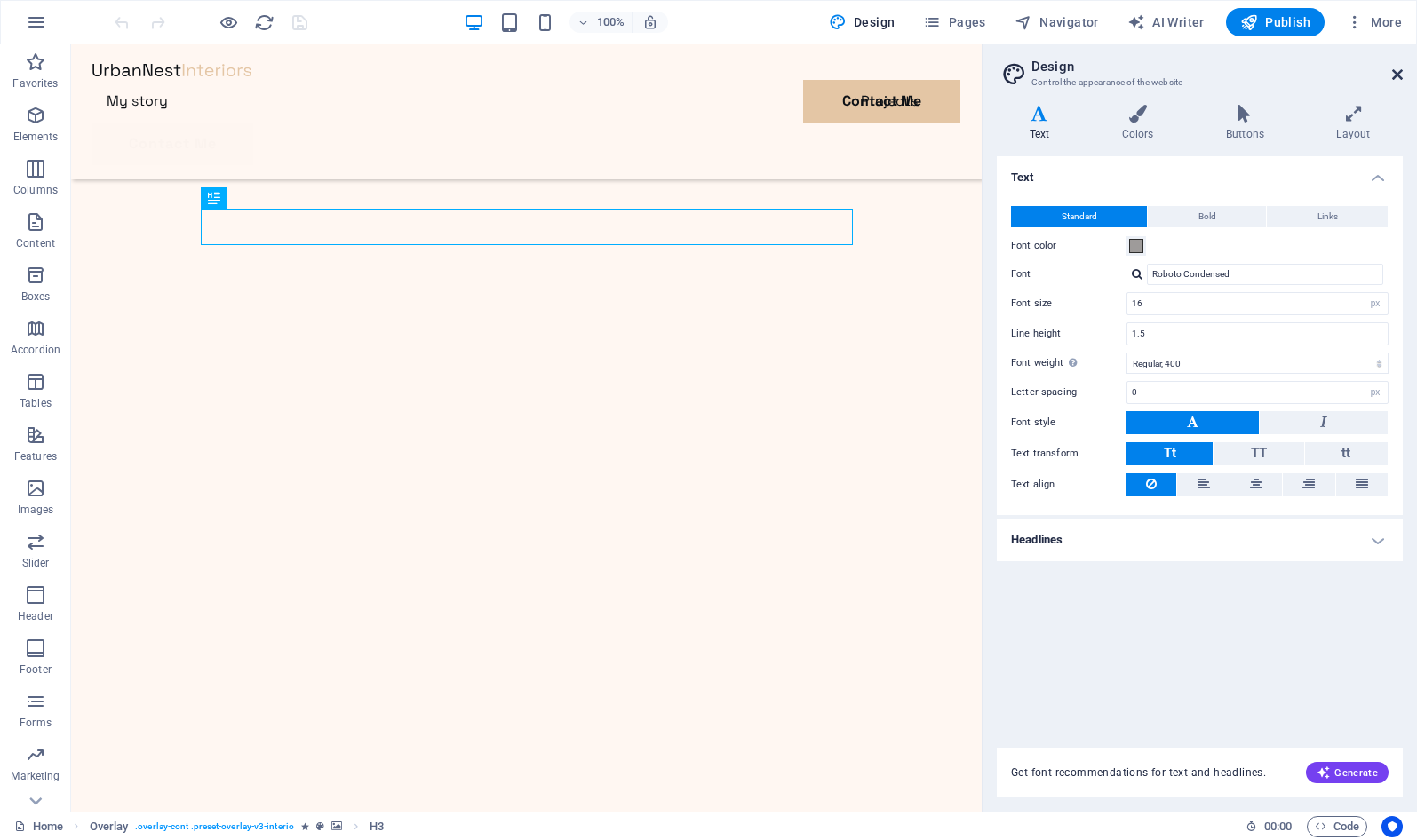
click at [1392, 78] on icon at bounding box center [1398, 75] width 11 height 15
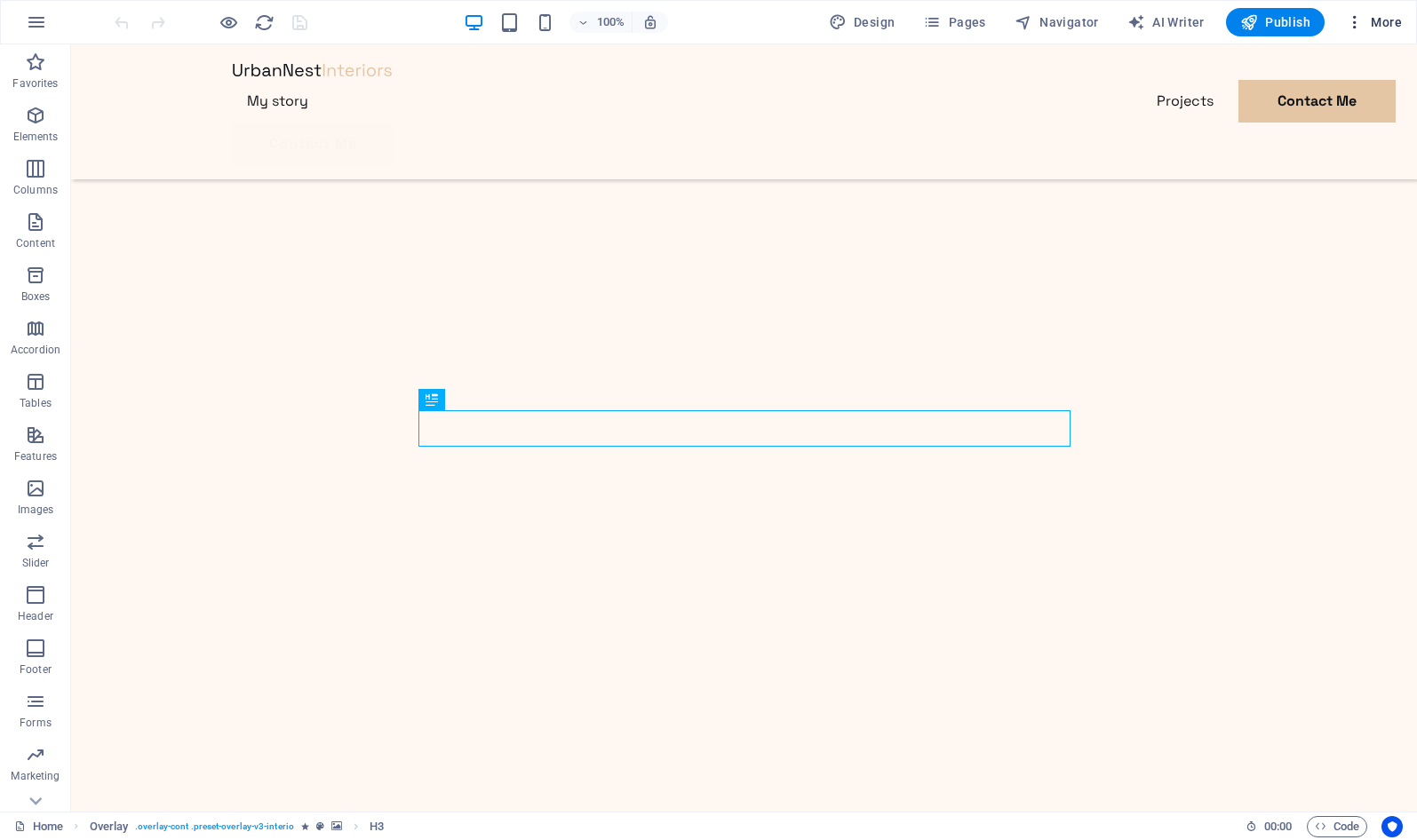
click at [1392, 24] on span "More" at bounding box center [1373, 22] width 56 height 17
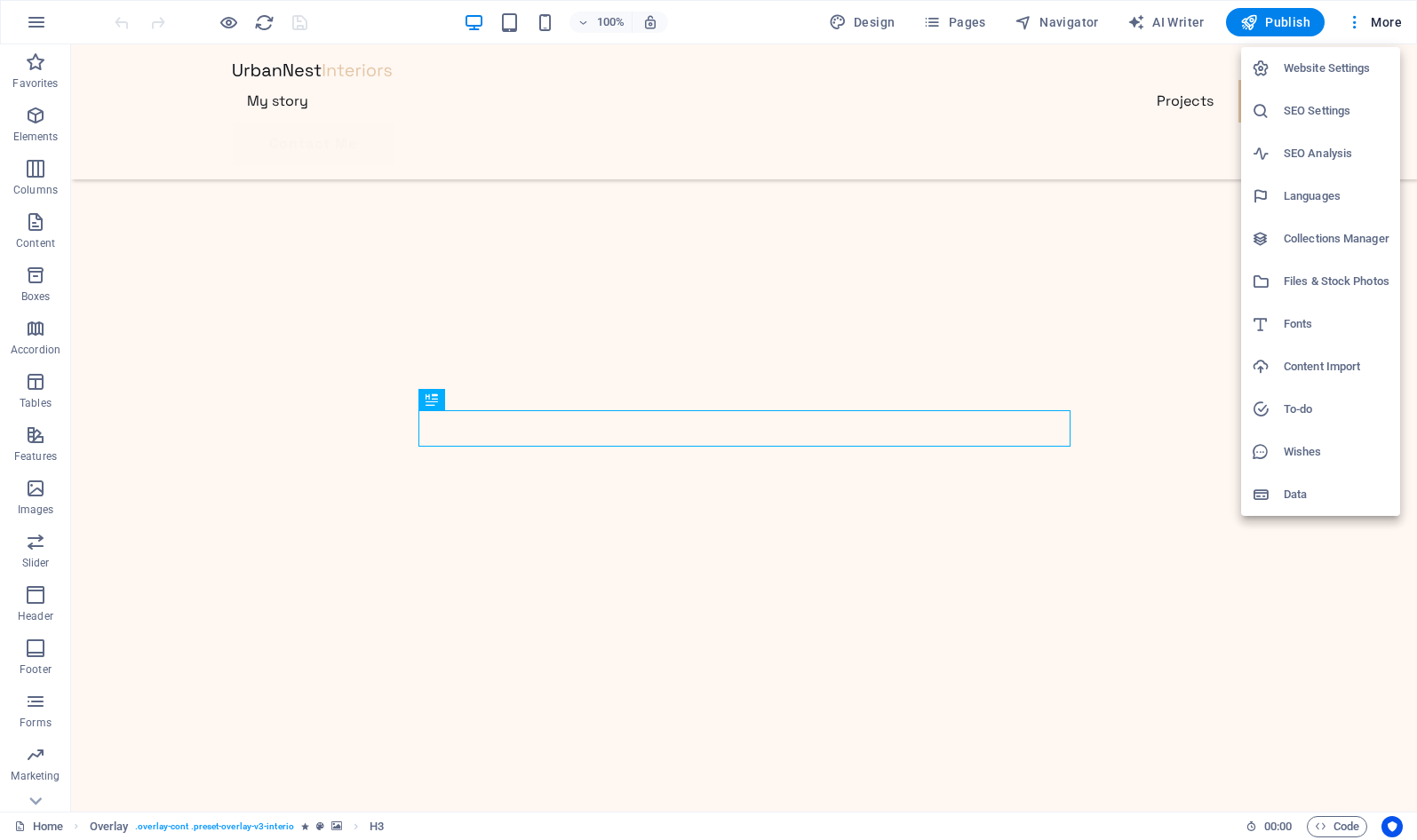
click at [1208, 124] on div at bounding box center [708, 420] width 1417 height 840
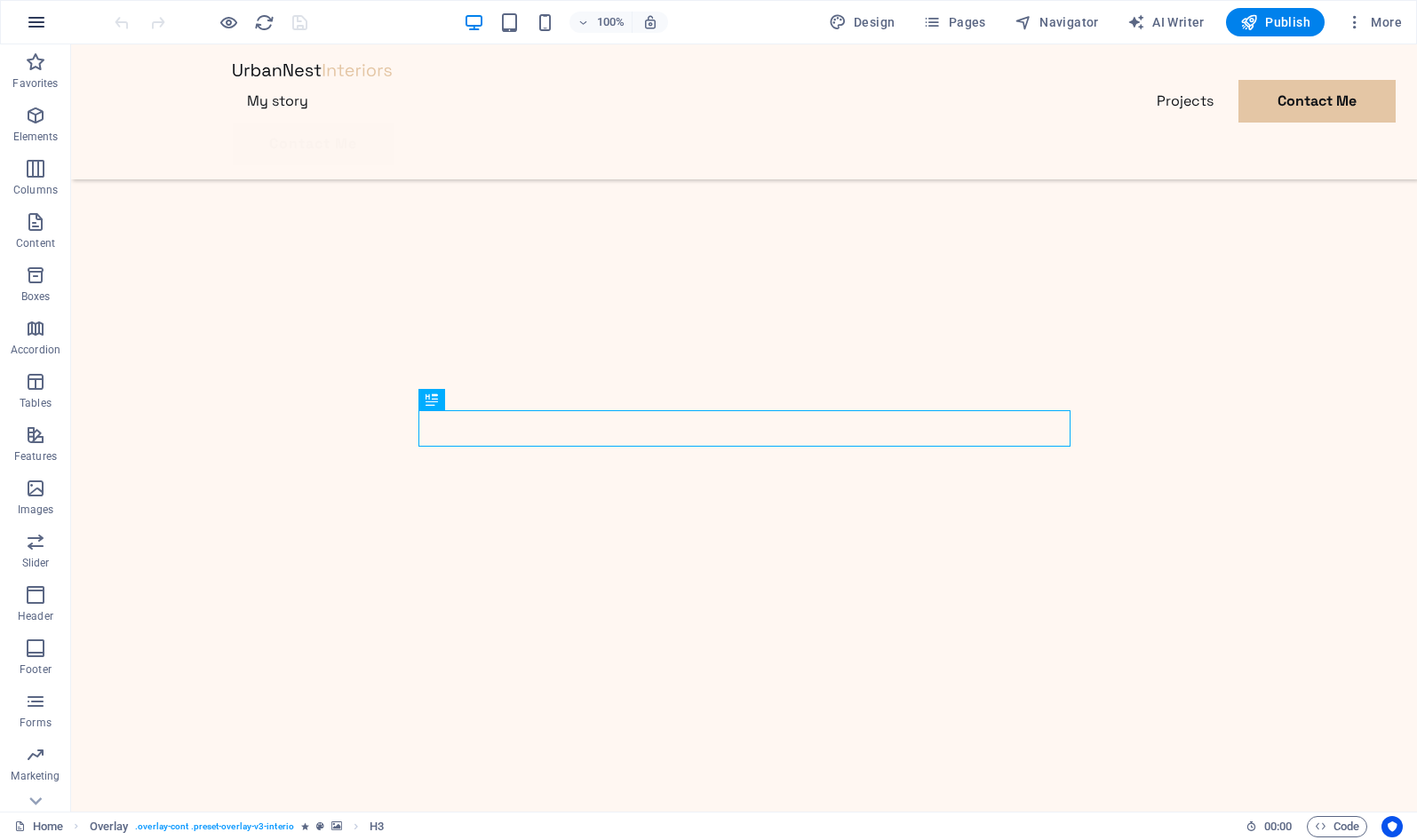
click at [44, 17] on icon "button" at bounding box center [36, 22] width 21 height 21
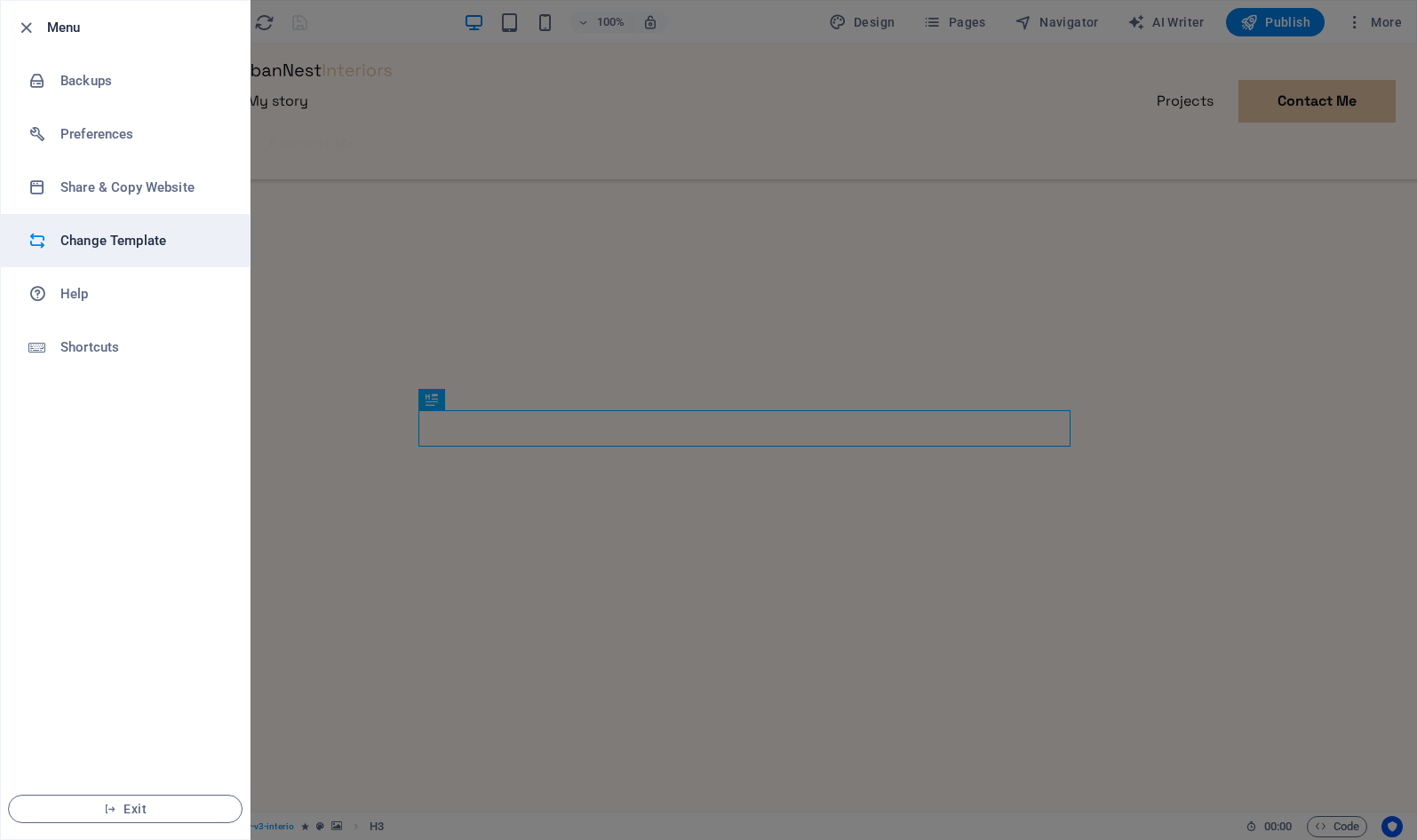
click at [120, 249] on h6 "Change Template" at bounding box center [142, 240] width 164 height 21
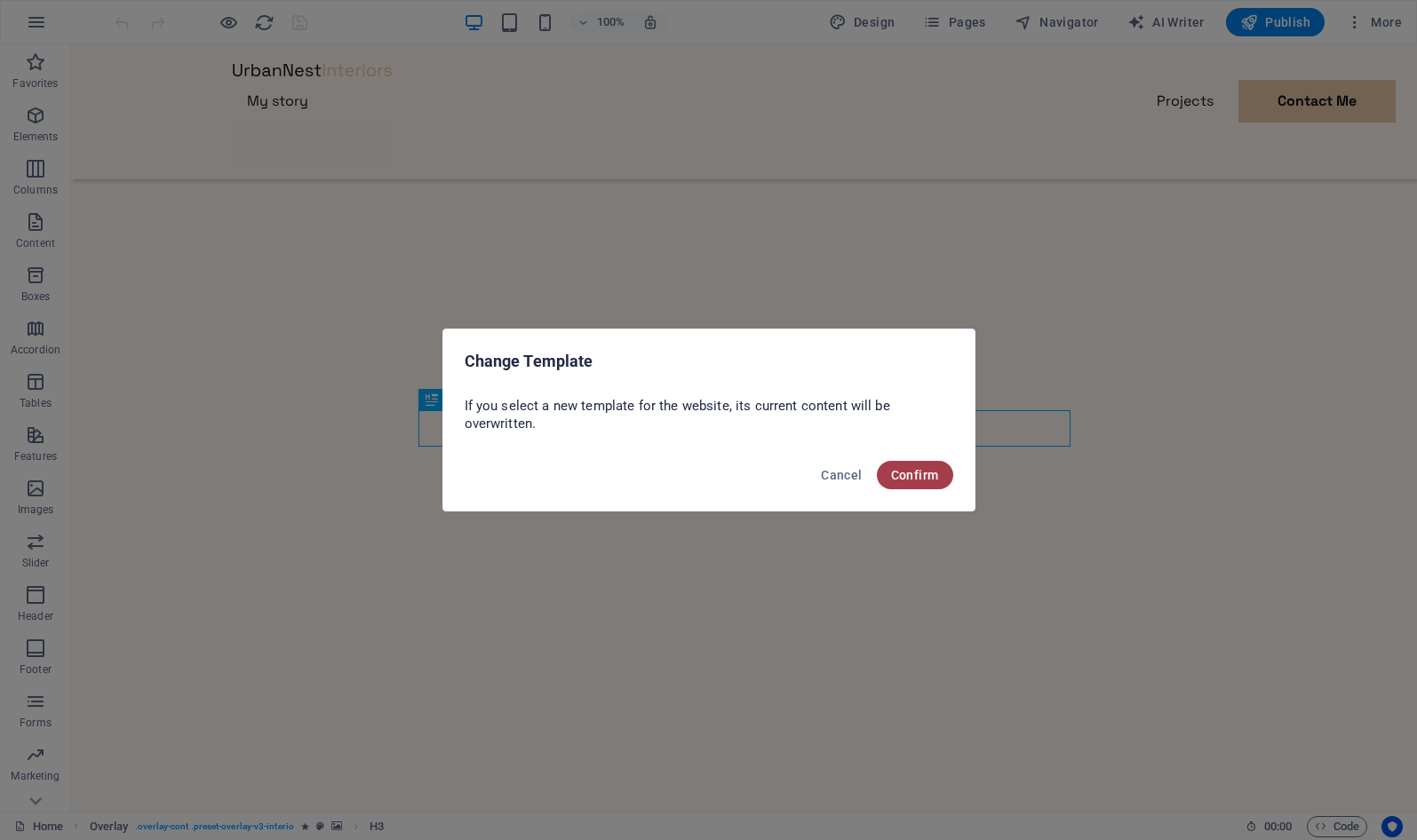
click at [926, 481] on span "Confirm" at bounding box center [915, 475] width 48 height 15
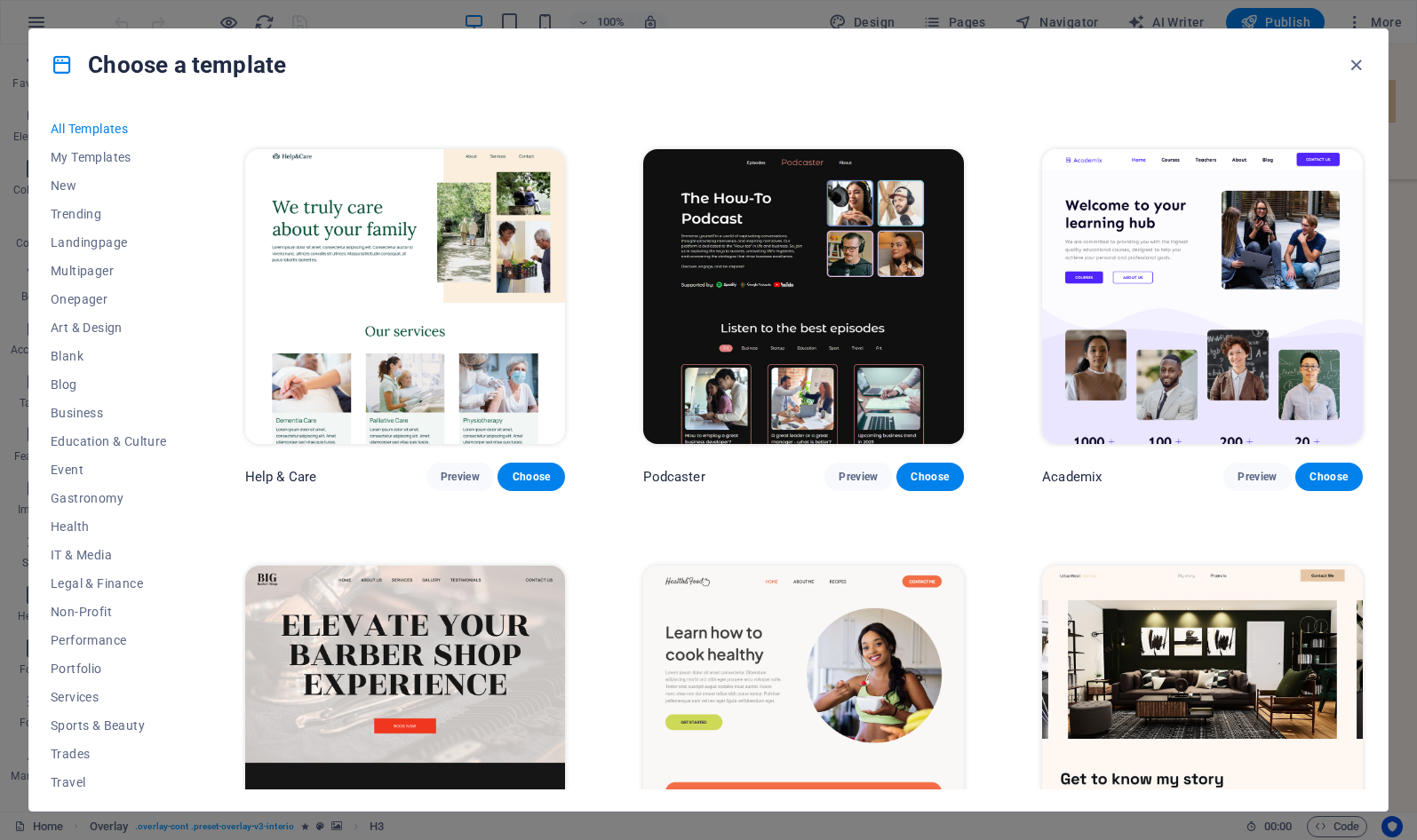
scroll to position [1731, 0]
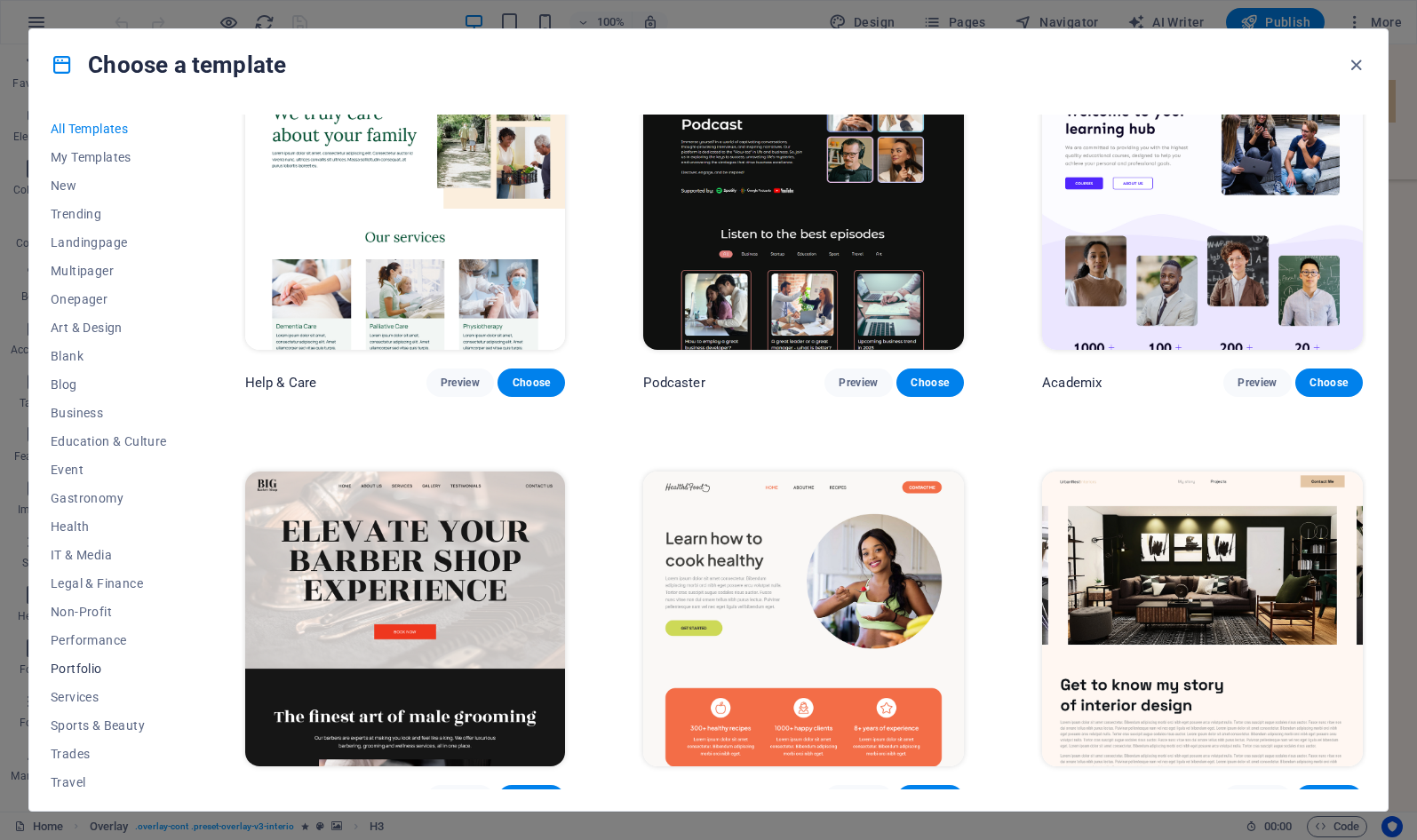
click at [76, 670] on span "Portfolio" at bounding box center [108, 669] width 116 height 15
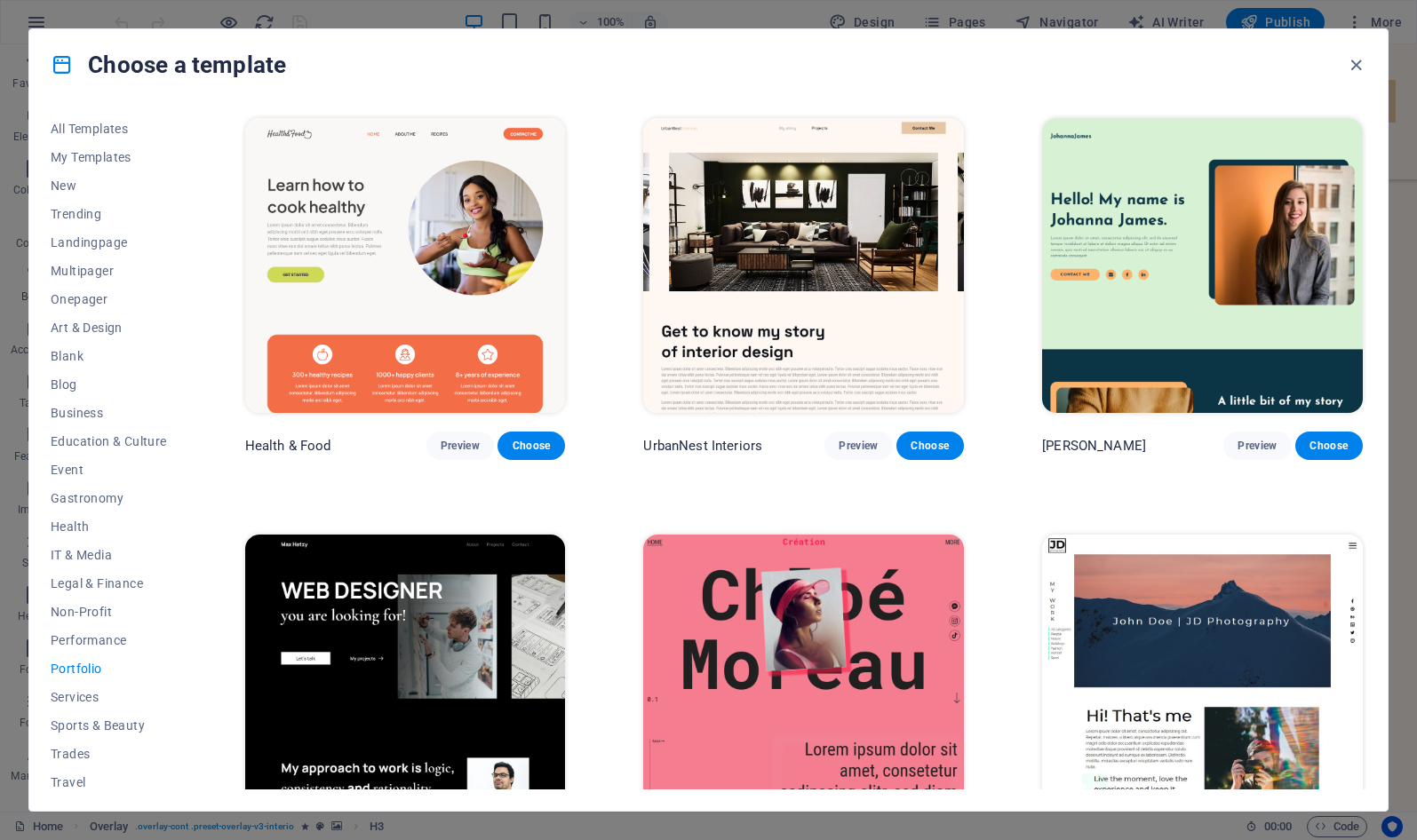
scroll to position [0, 0]
click at [936, 445] on span "Choose" at bounding box center [930, 446] width 39 height 15
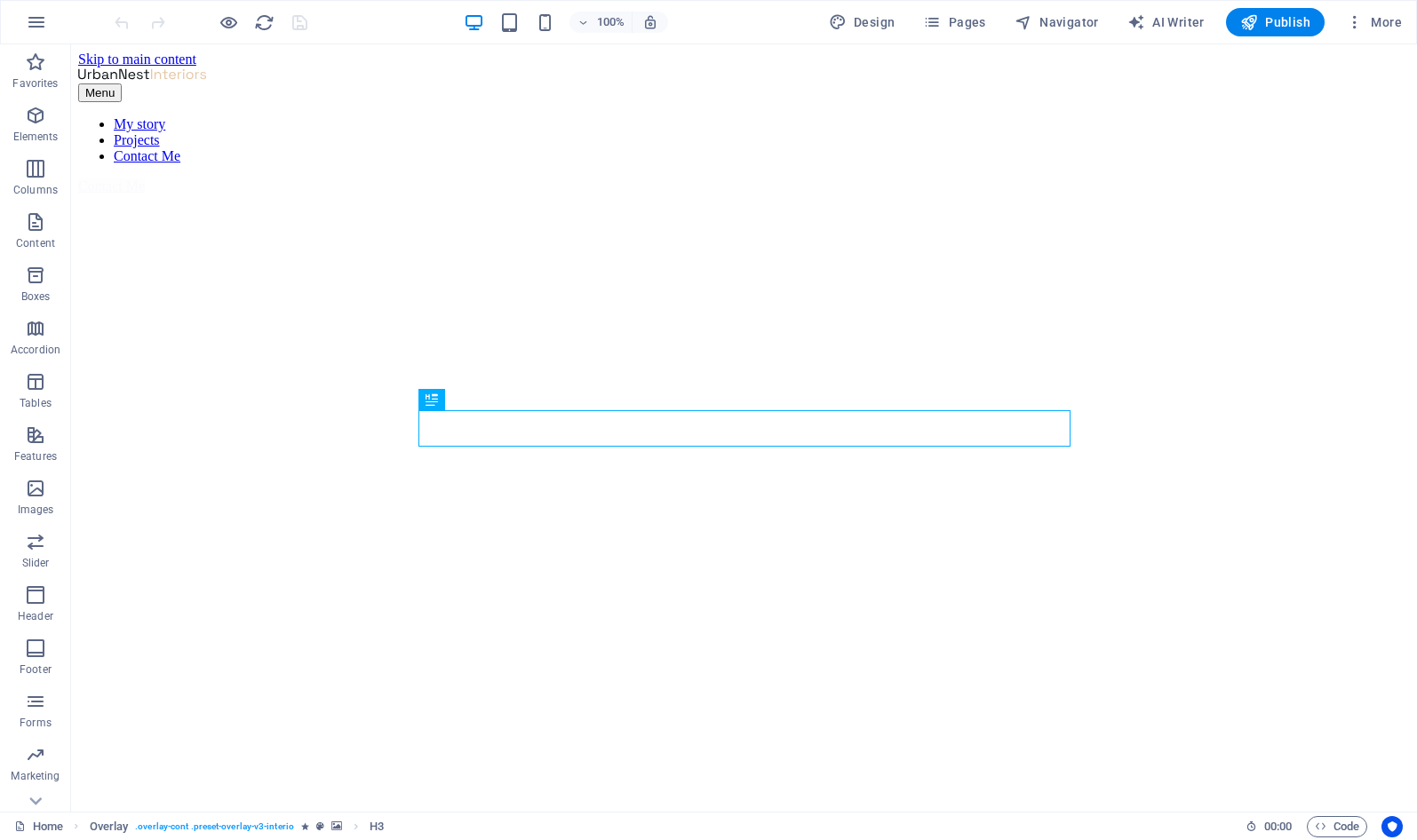
scroll to position [508, 0]
